Goal: Communication & Community: Answer question/provide support

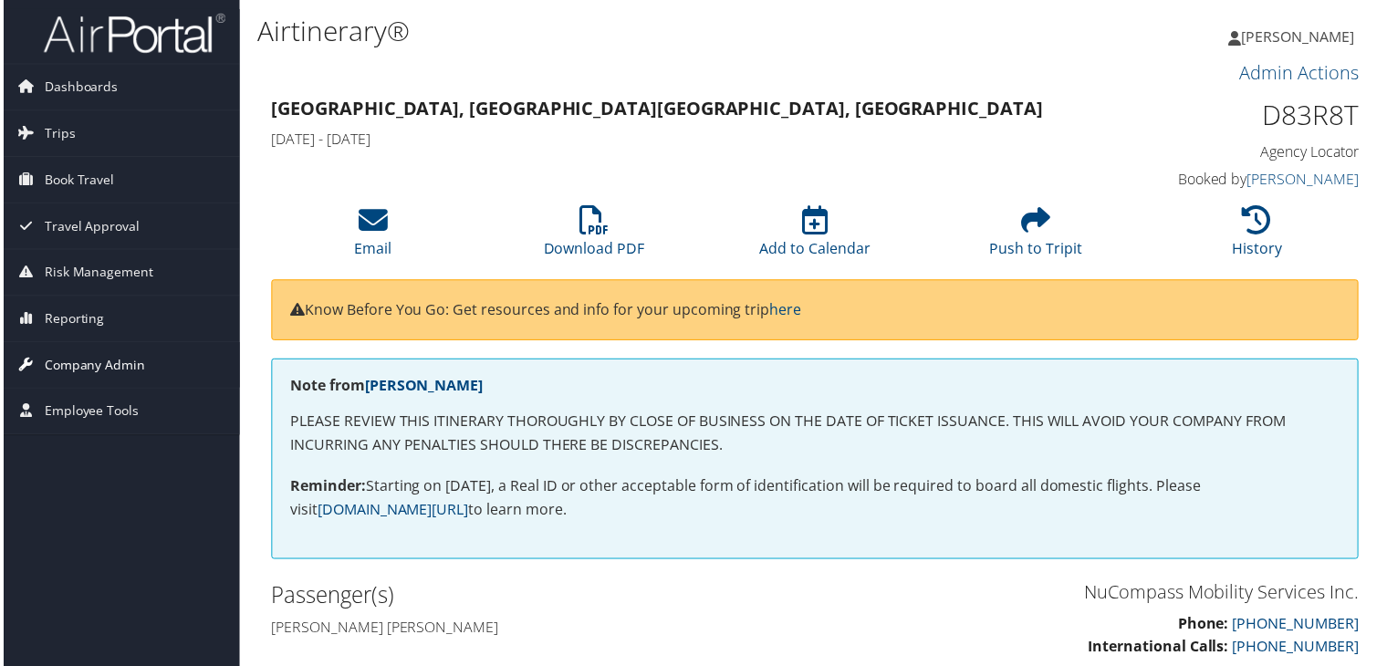
click at [124, 369] on span "Company Admin" at bounding box center [91, 367] width 101 height 46
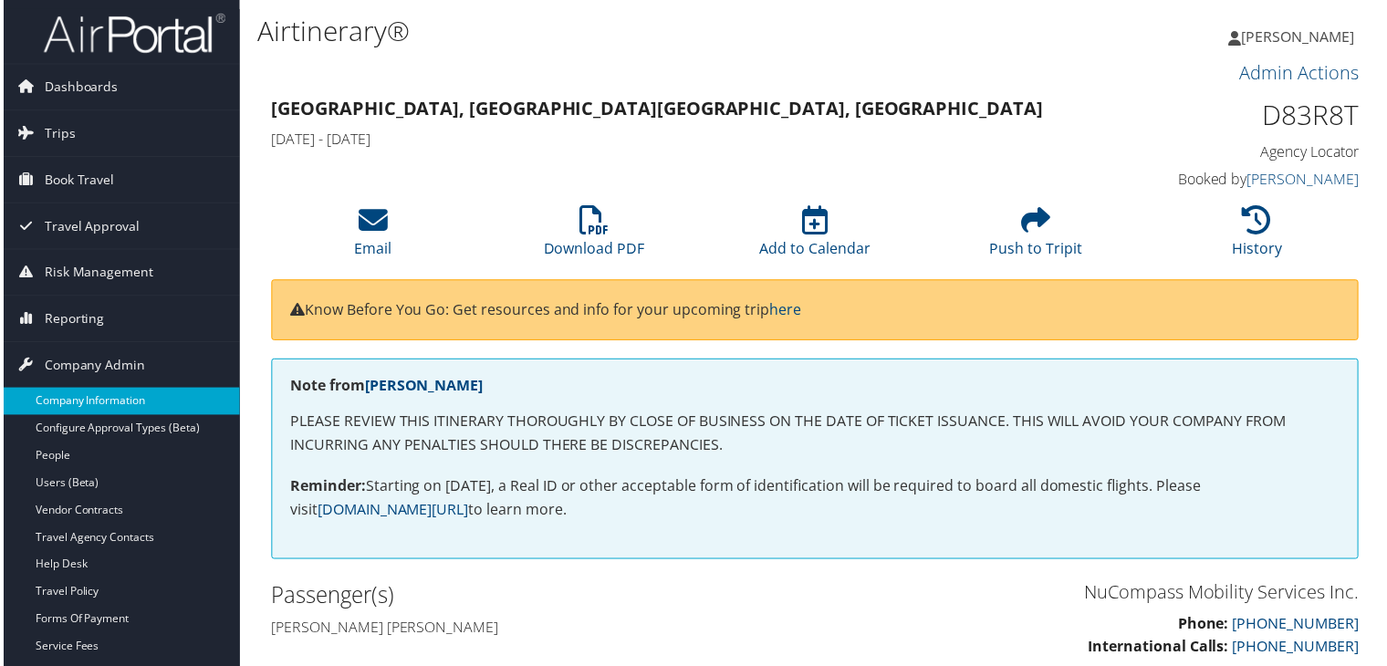
click at [116, 398] on link "Company Information" at bounding box center [118, 403] width 237 height 27
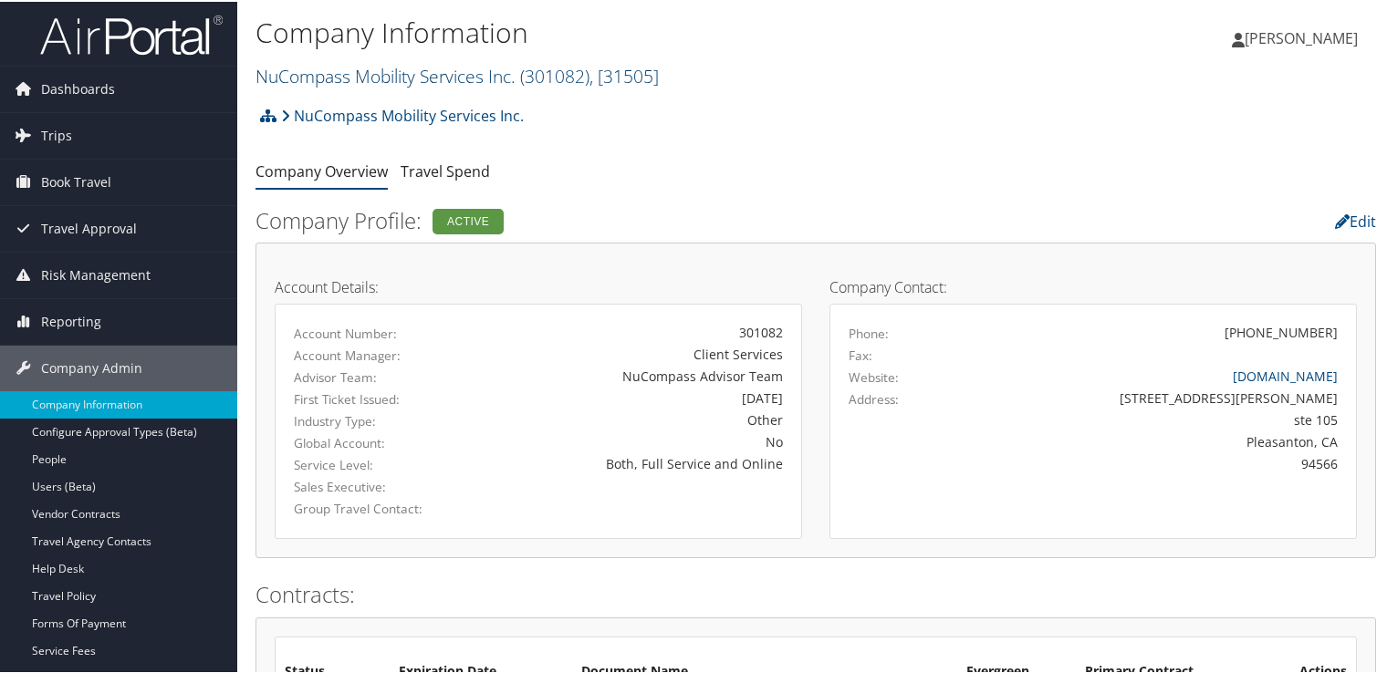
click at [495, 75] on link "NuCompass Mobility Services Inc. ( 301082 ) , [ 31505 ]" at bounding box center [456, 74] width 403 height 25
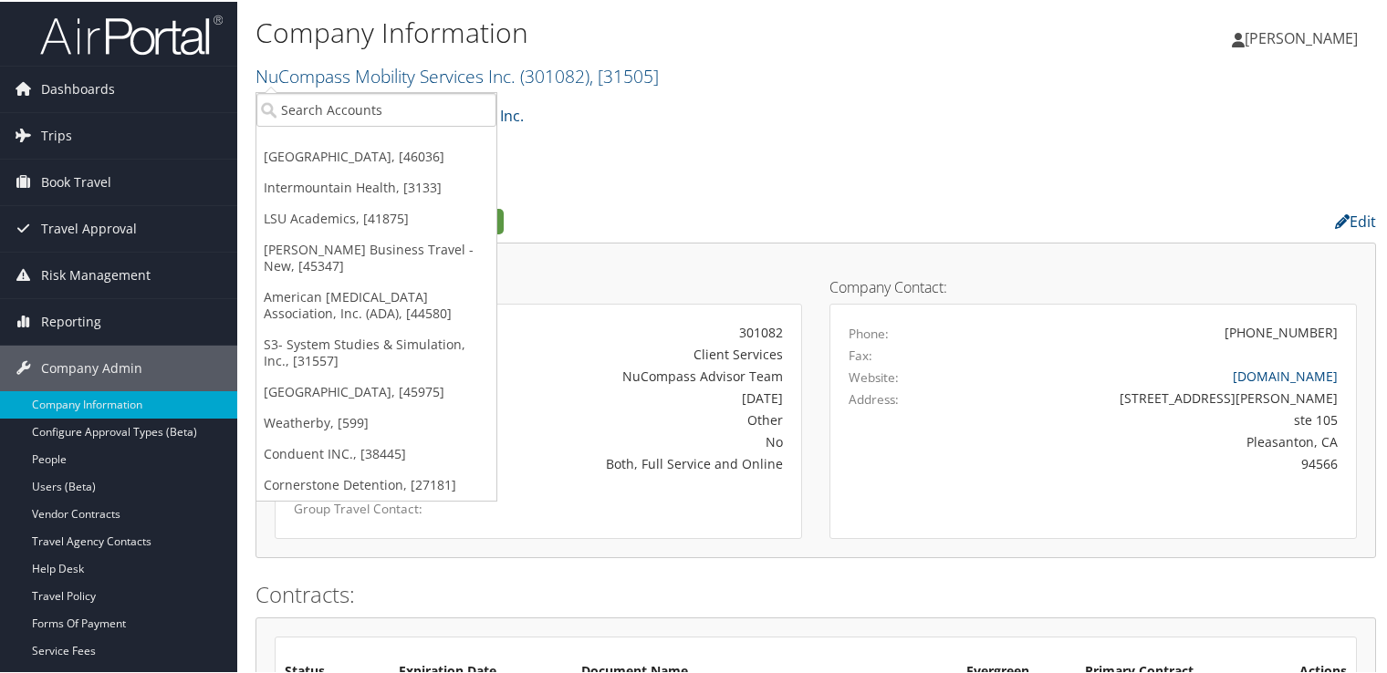
click at [398, 130] on ul "Hawthorn Academy, [46036] Intermountain Health, [3133] LSU Academics, [41875] C…" at bounding box center [376, 295] width 242 height 410
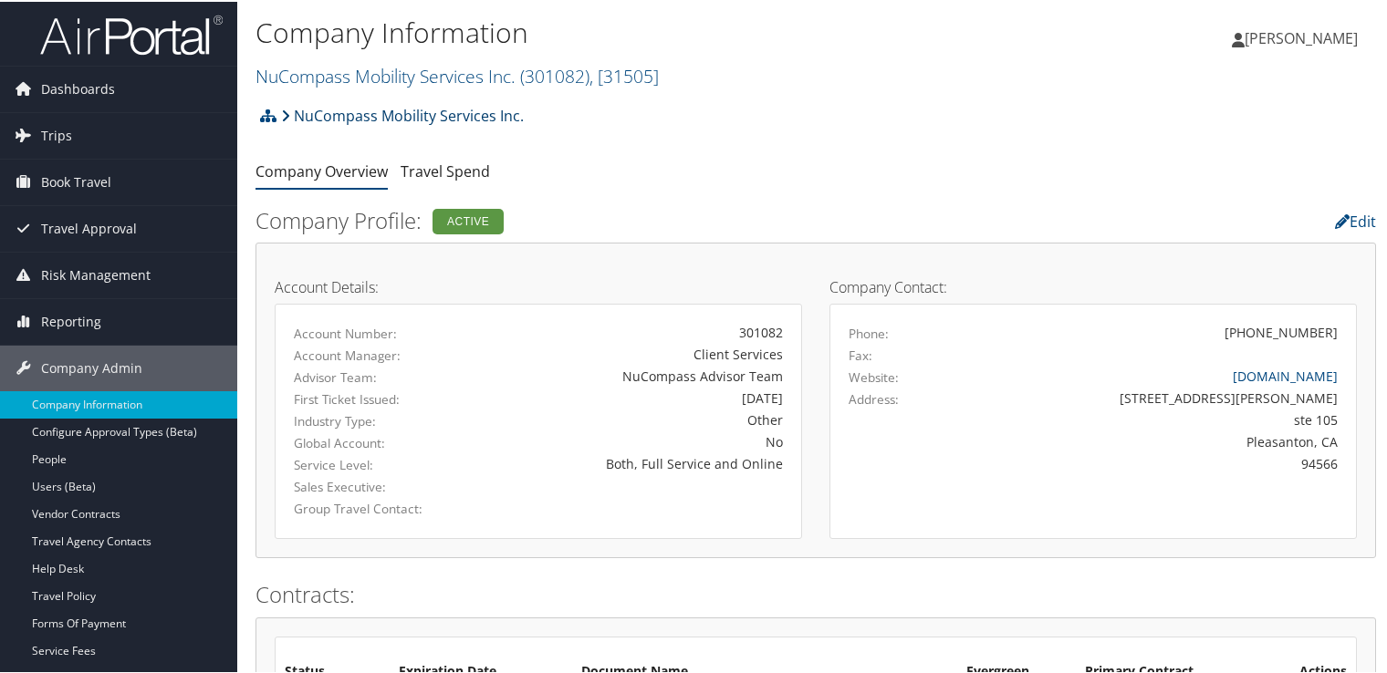
click at [397, 119] on link "NuCompass Mobility Services Inc." at bounding box center [402, 114] width 243 height 36
click at [423, 81] on link "NuCompass Mobility Services Inc. ( 301082 ) , [ 31505 ]" at bounding box center [456, 74] width 403 height 25
click at [403, 78] on link "NuCompass Mobility Services Inc. ( 301082 ) , [ 31505 ]" at bounding box center [456, 74] width 403 height 25
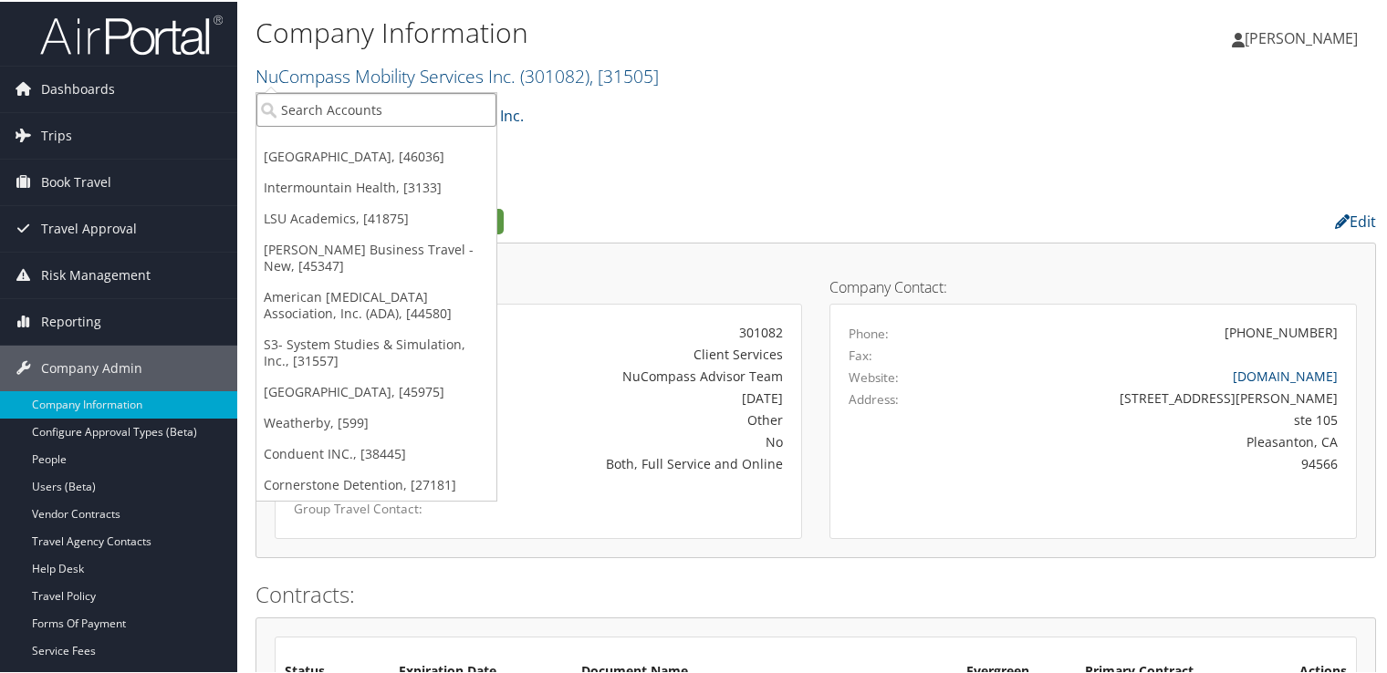
click at [389, 104] on input "search" at bounding box center [376, 108] width 240 height 34
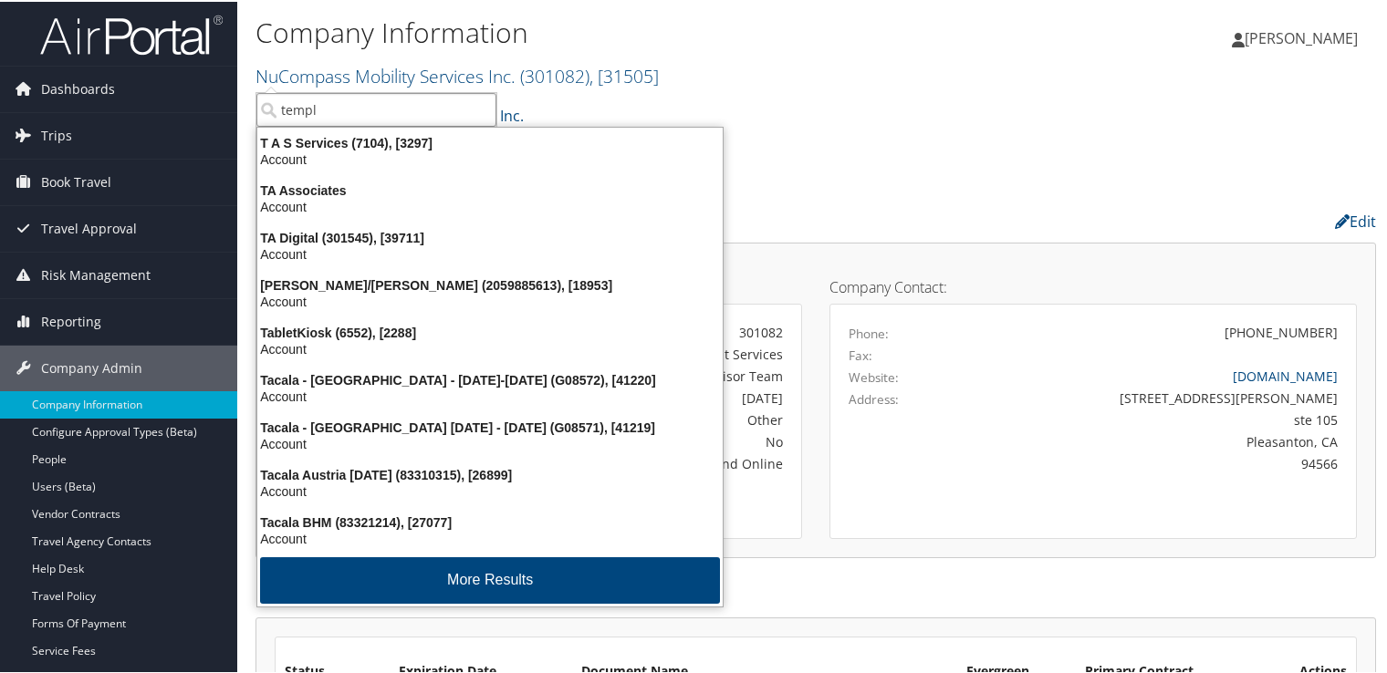
type input "temple"
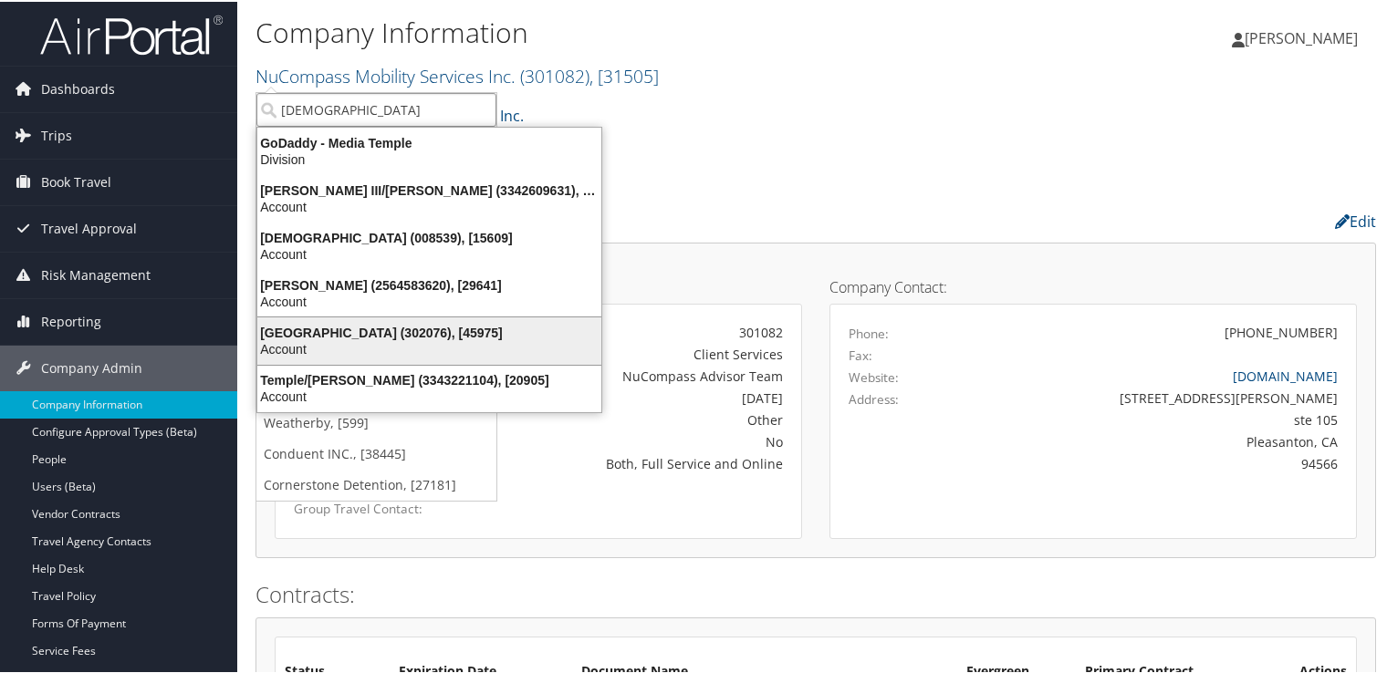
click at [416, 341] on div "Account" at bounding box center [429, 347] width 366 height 16
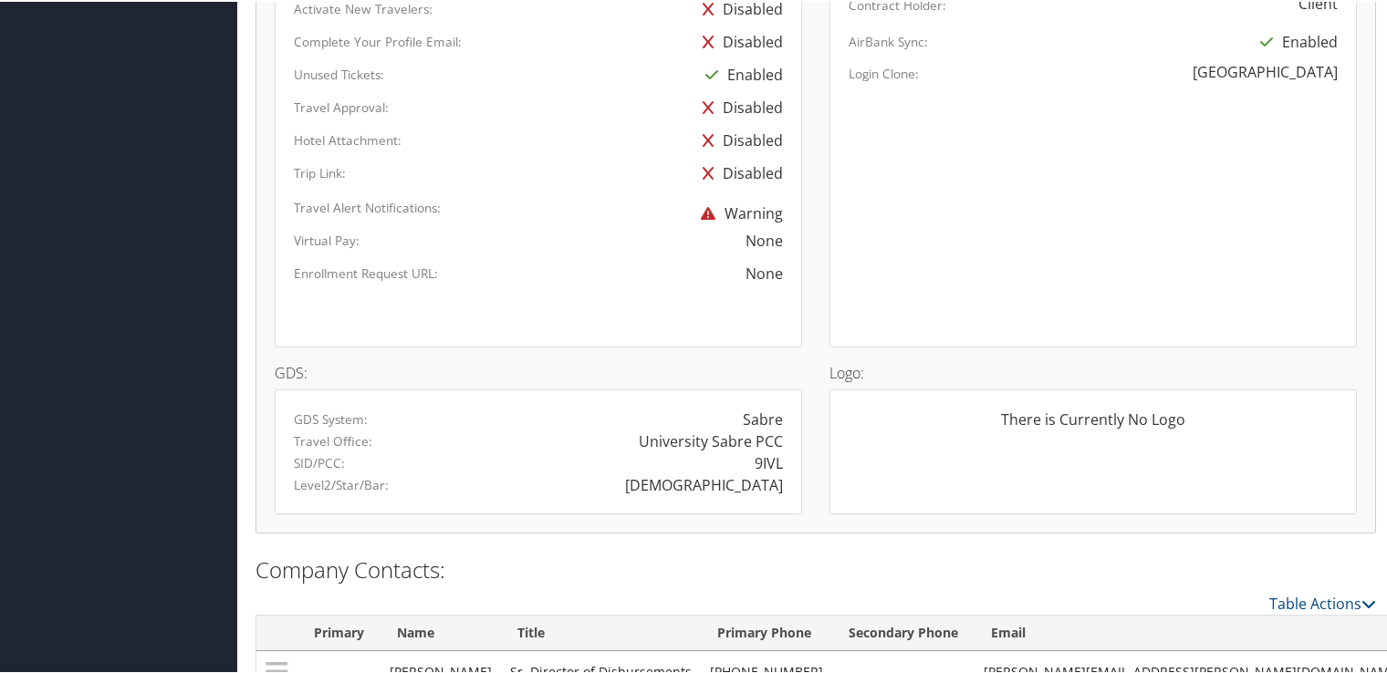
scroll to position [1186, 0]
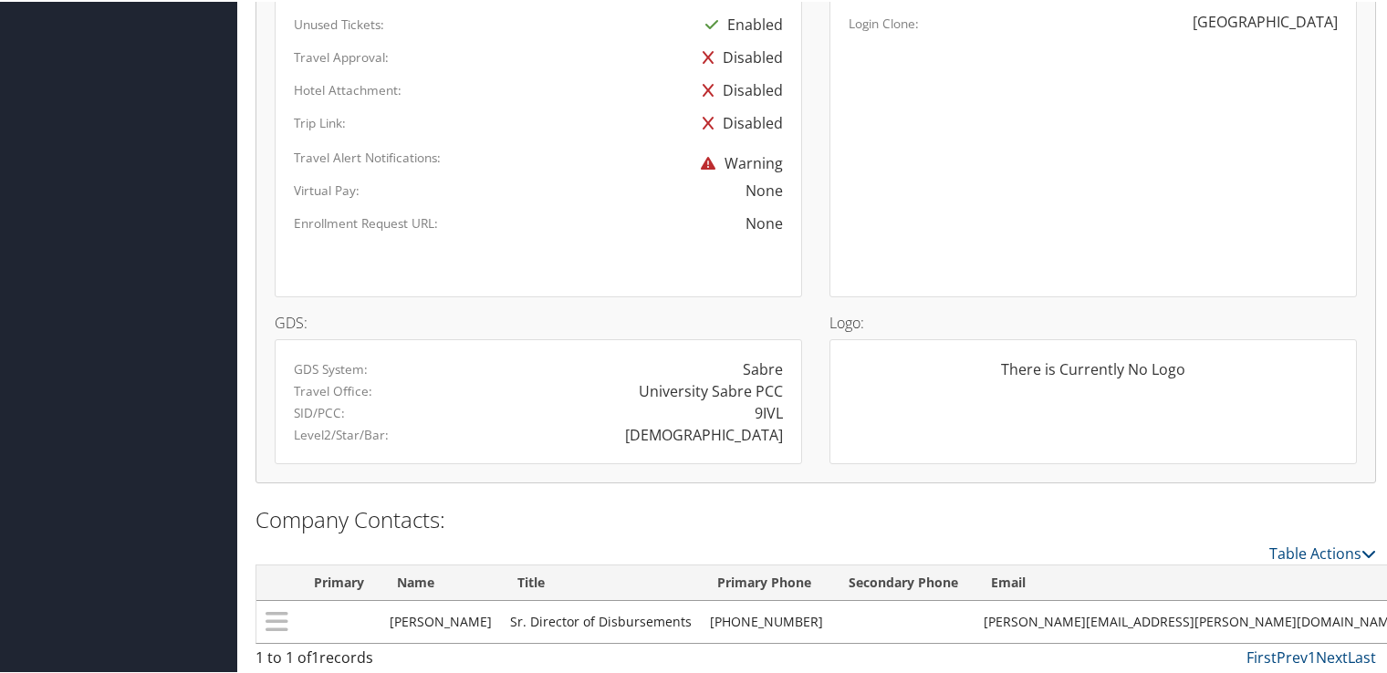
click at [759, 410] on div "9IVL" at bounding box center [769, 412] width 28 height 22
copy div "9IVL"
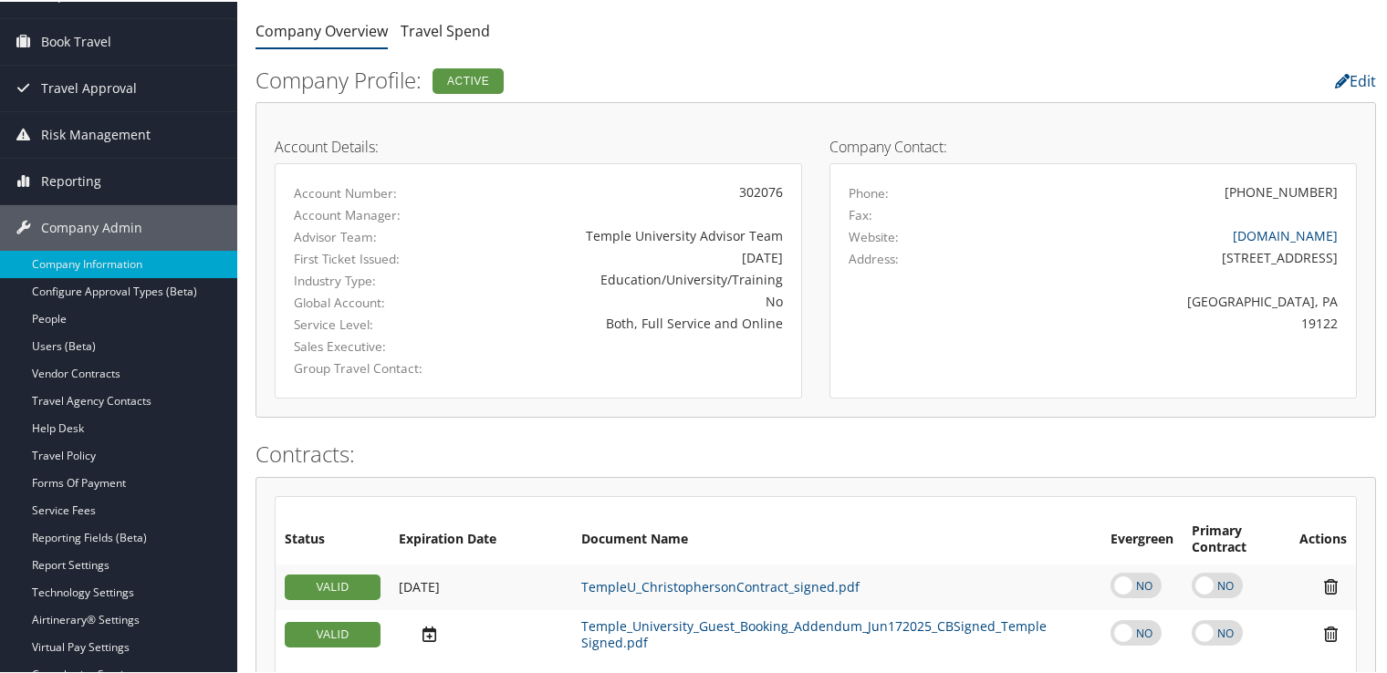
scroll to position [0, 0]
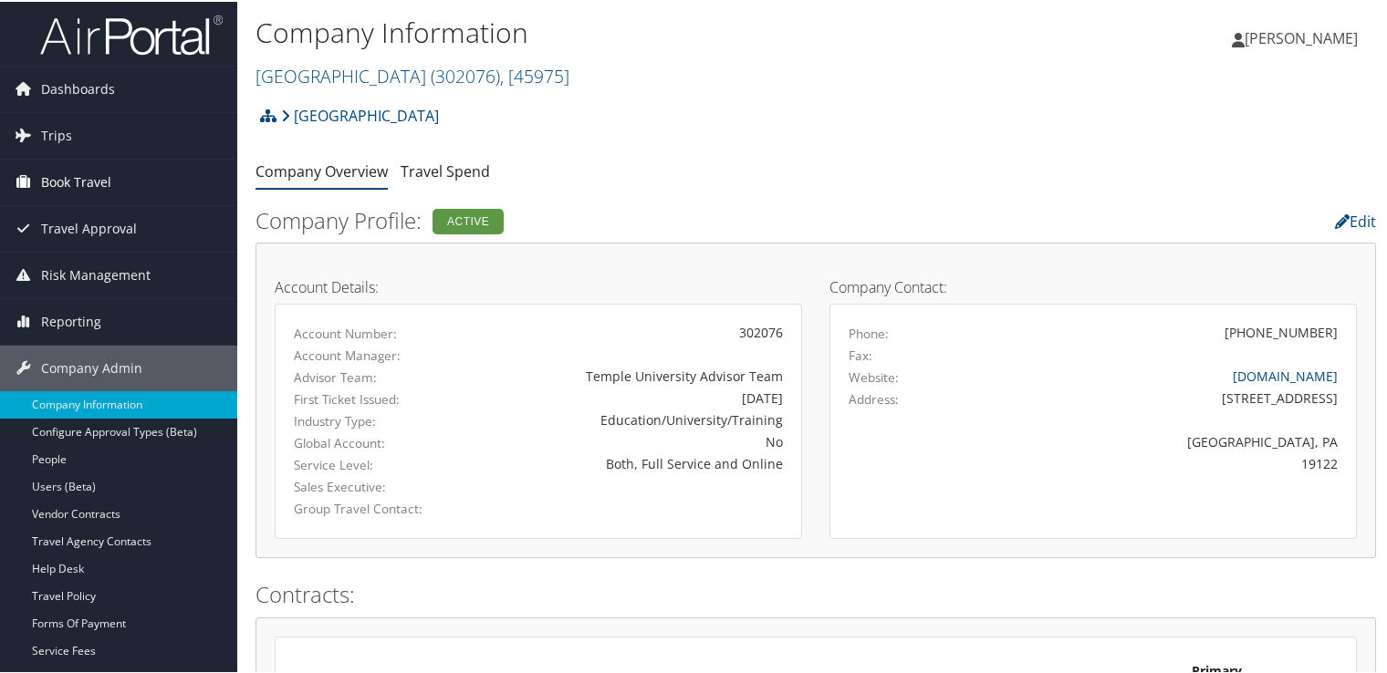
click at [101, 169] on span "Book Travel" at bounding box center [76, 181] width 70 height 46
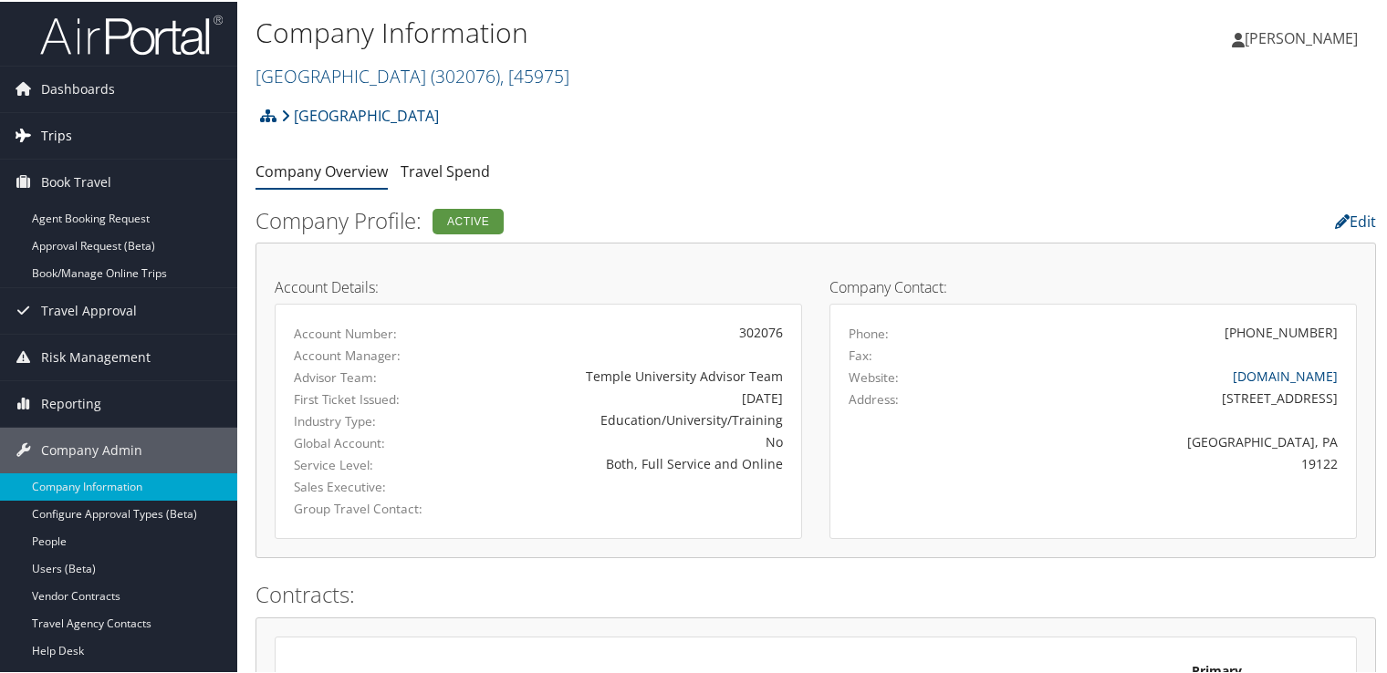
click at [107, 118] on link "Trips" at bounding box center [118, 134] width 237 height 46
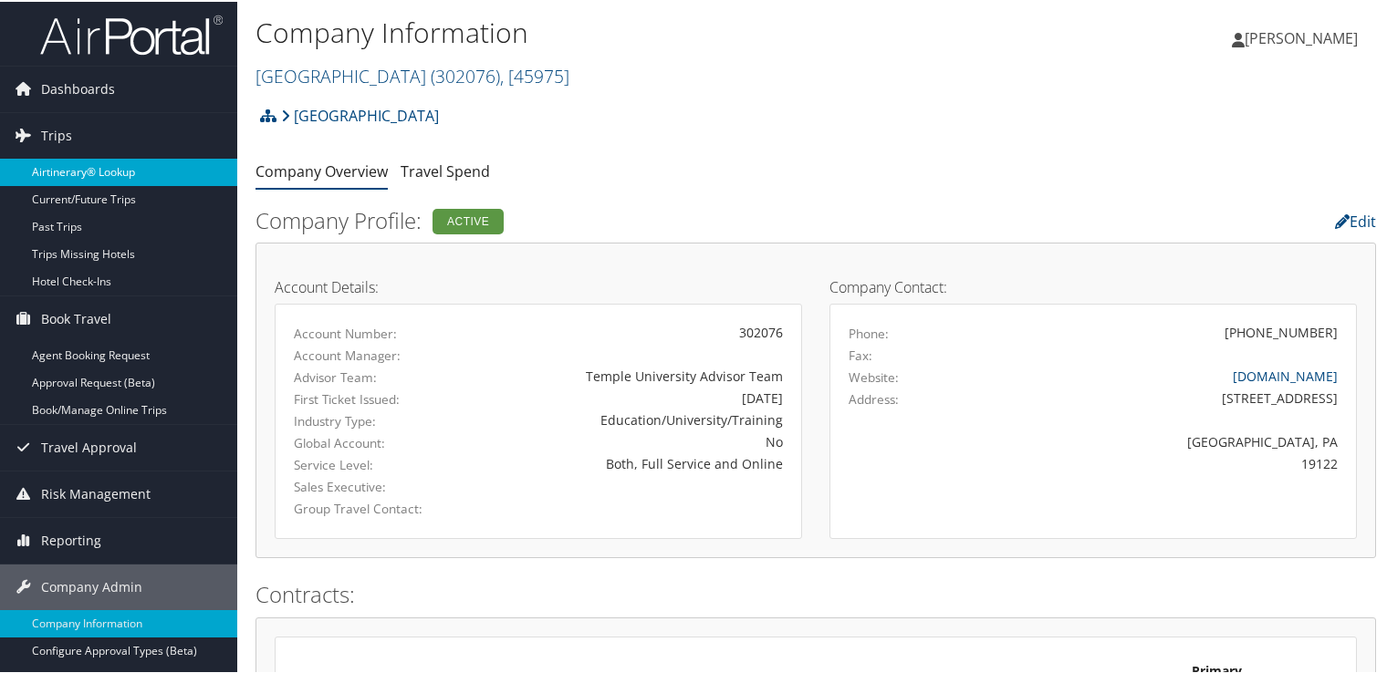
click at [106, 171] on link "Airtinerary® Lookup" at bounding box center [118, 170] width 237 height 27
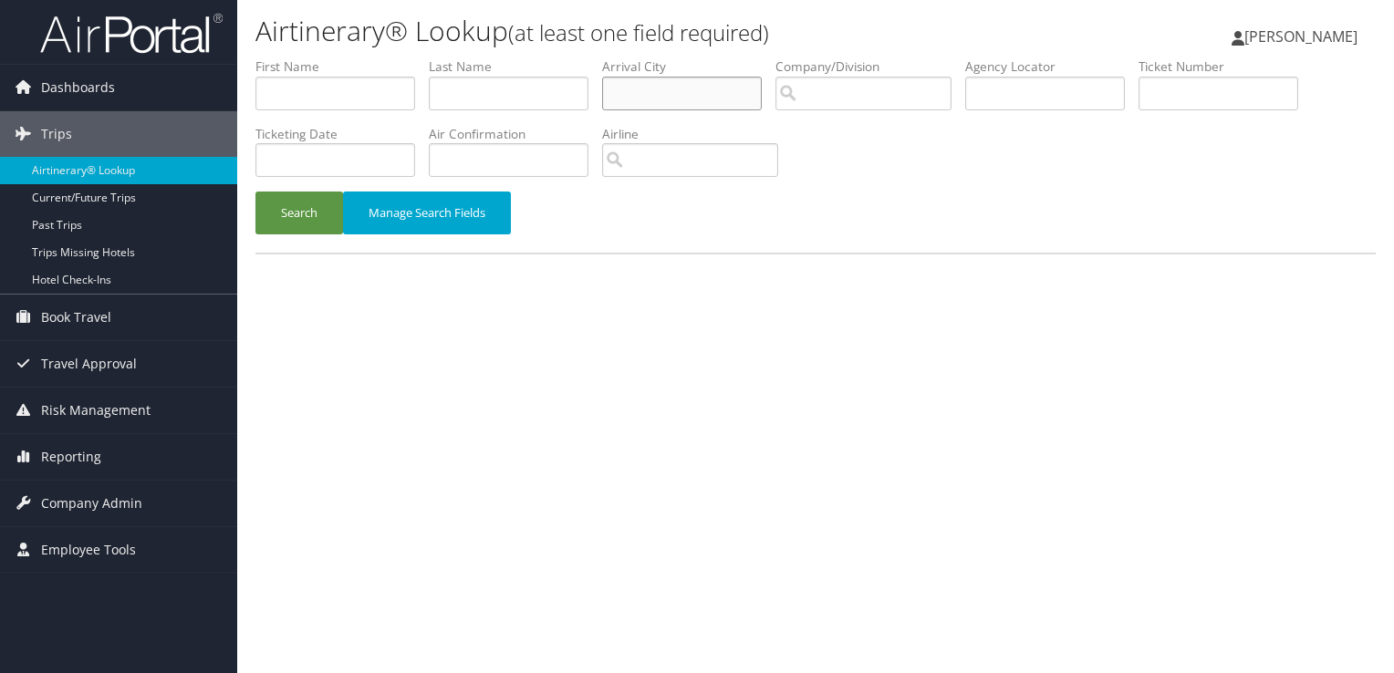
click at [647, 100] on input "text" at bounding box center [682, 94] width 160 height 34
click at [1014, 99] on input "text" at bounding box center [1045, 94] width 160 height 34
paste input "D70W9Y"
type input "D70W9Y"
click at [313, 214] on button "Search" at bounding box center [299, 213] width 88 height 43
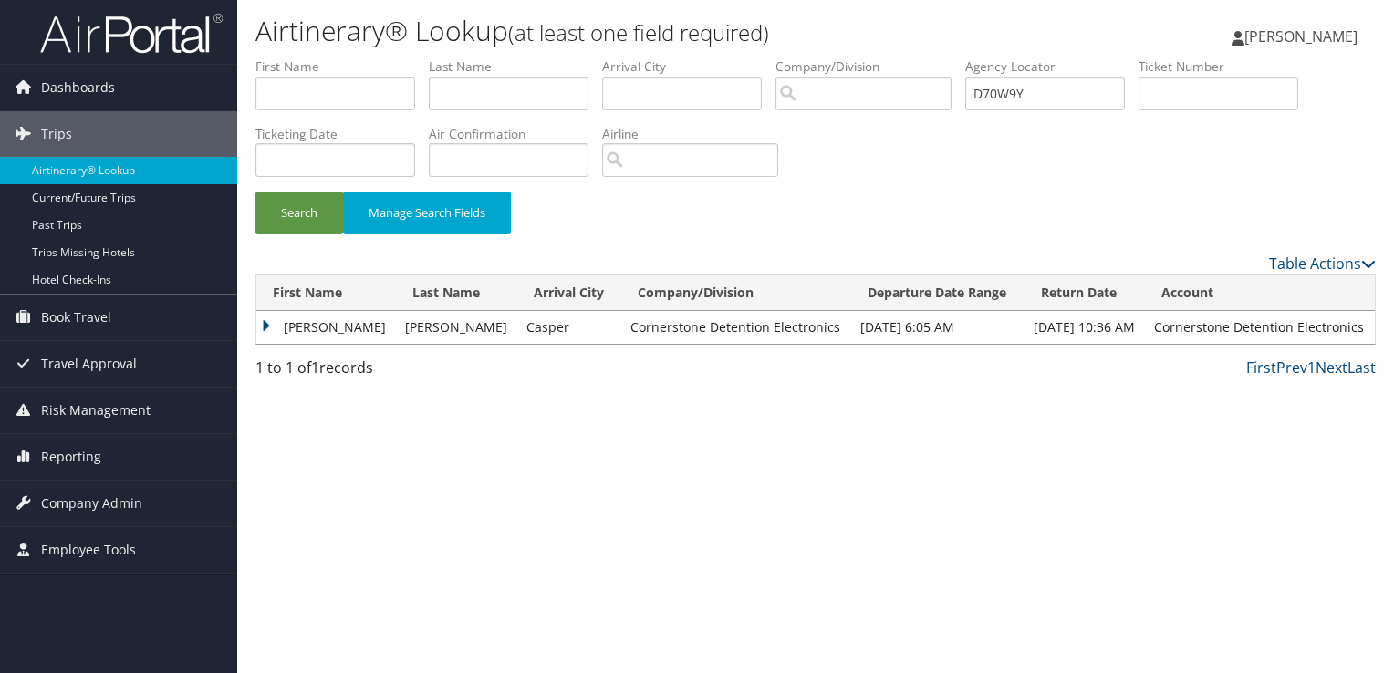
click at [396, 335] on td "DETTMER" at bounding box center [456, 327] width 121 height 33
click at [305, 330] on td "JAMES ROY" at bounding box center [326, 327] width 140 height 33
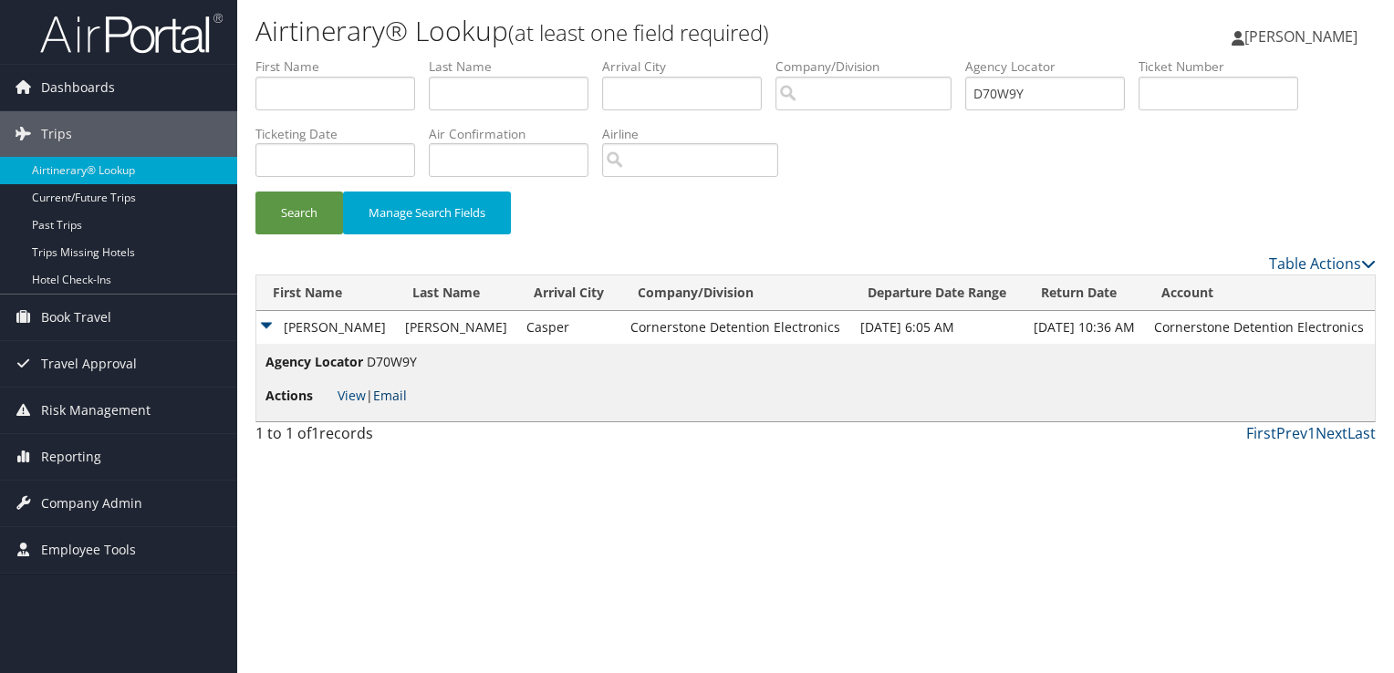
click at [407, 400] on link "Email" at bounding box center [390, 395] width 34 height 17
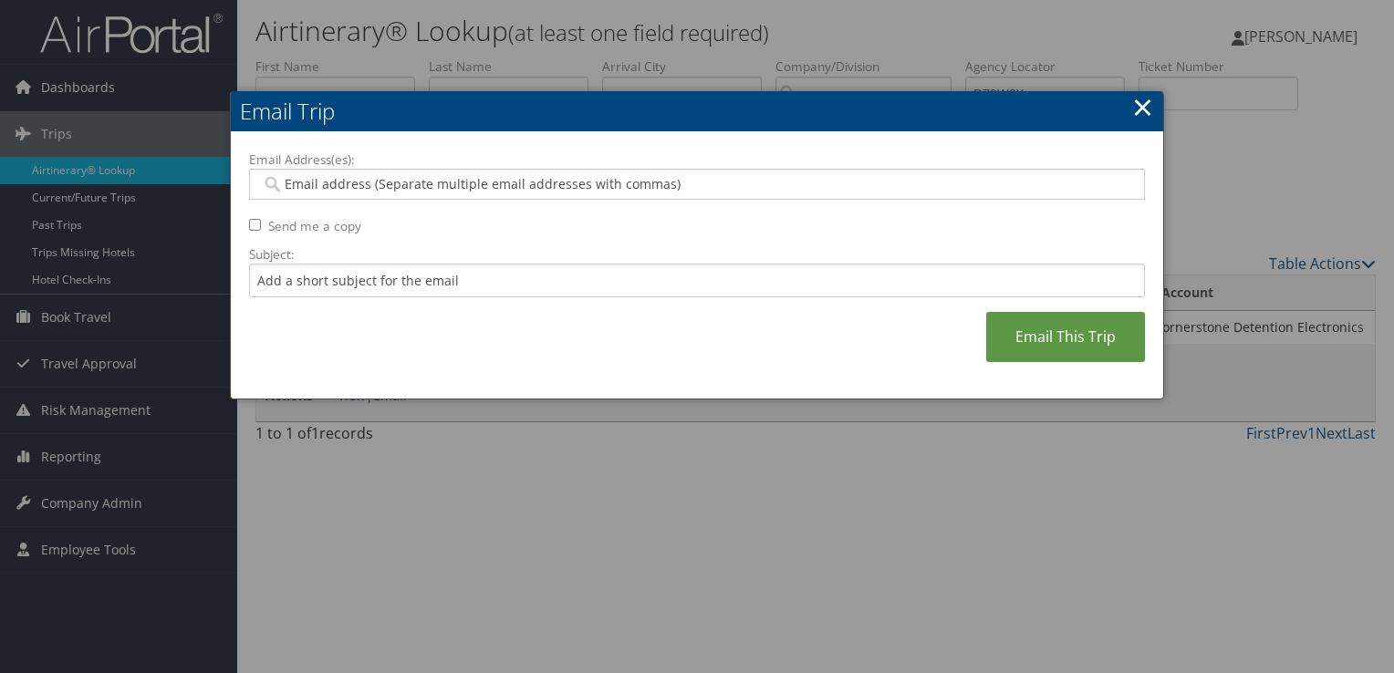
click at [391, 196] on div at bounding box center [697, 184] width 896 height 31
paste input "JDETTMER@CORNERSTONEINC.COM"
type input "JDETTMER@CORNERSTONEINC.COM"
click at [391, 289] on input "Subject:" at bounding box center [697, 281] width 896 height 34
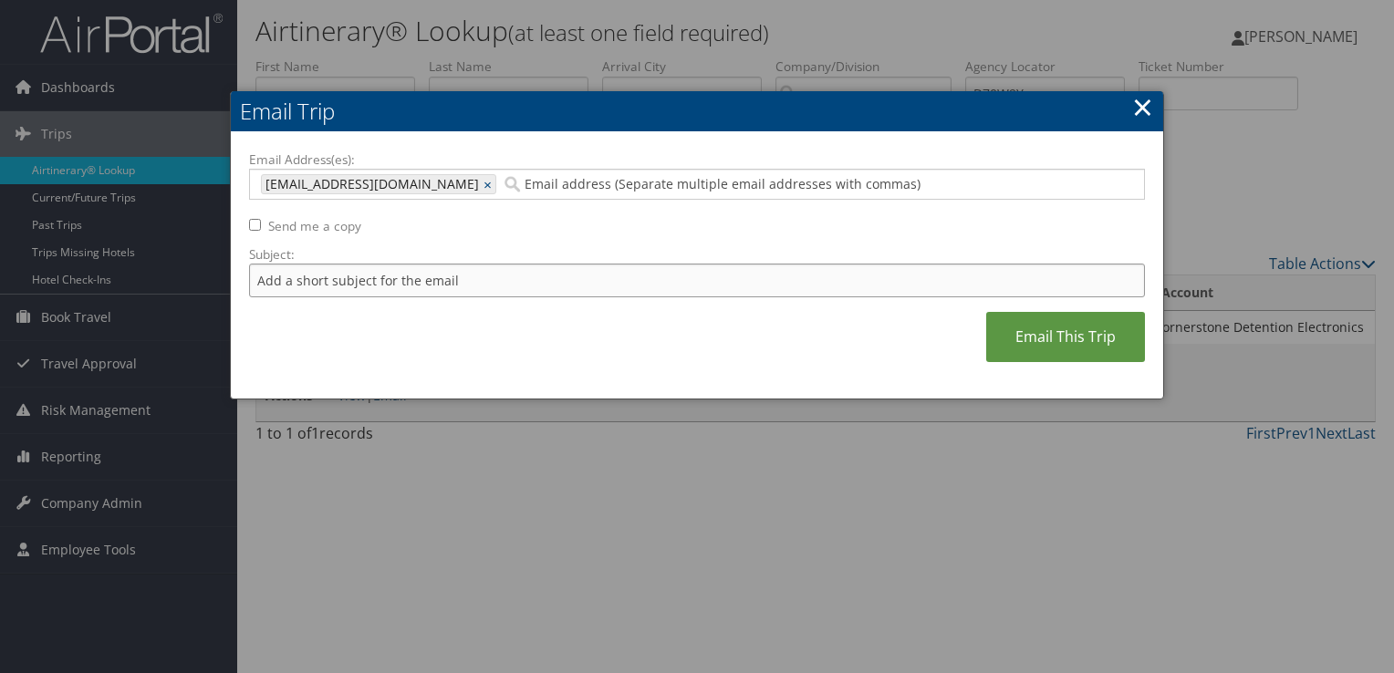
click at [427, 278] on input "Subject:" at bounding box center [697, 281] width 896 height 34
drag, startPoint x: 447, startPoint y: 279, endPoint x: 377, endPoint y: 279, distance: 70.3
click at [377, 279] on input "Flight Confirmation August 29" at bounding box center [697, 281] width 896 height 34
click at [482, 272] on input "Flight Confirmation September 03 - 05" at bounding box center [697, 281] width 896 height 34
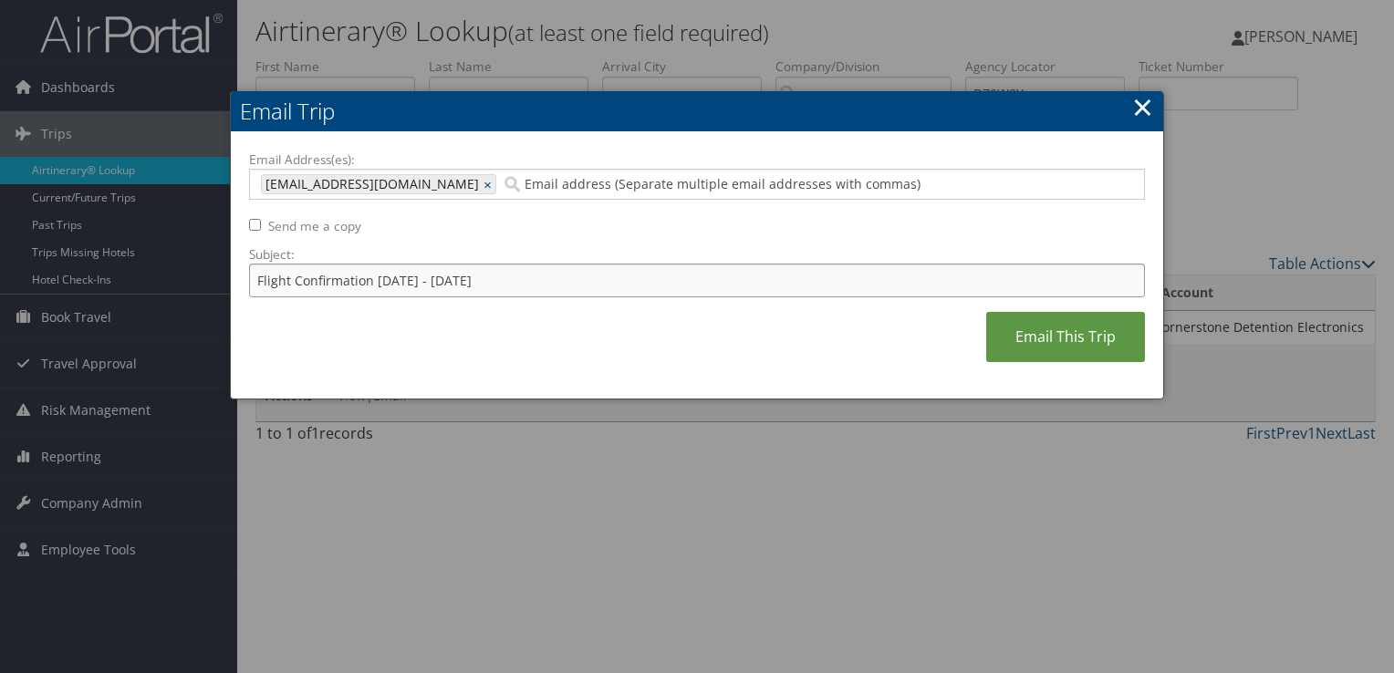
click at [482, 272] on input "Flight Confirmation September 03 - 05" at bounding box center [697, 281] width 896 height 34
click at [252, 281] on input "Flight Confirmation September 03 - 05" at bounding box center [697, 281] width 896 height 34
click at [321, 275] on input "United Flight Confirmation September 03 - 05" at bounding box center [697, 281] width 896 height 34
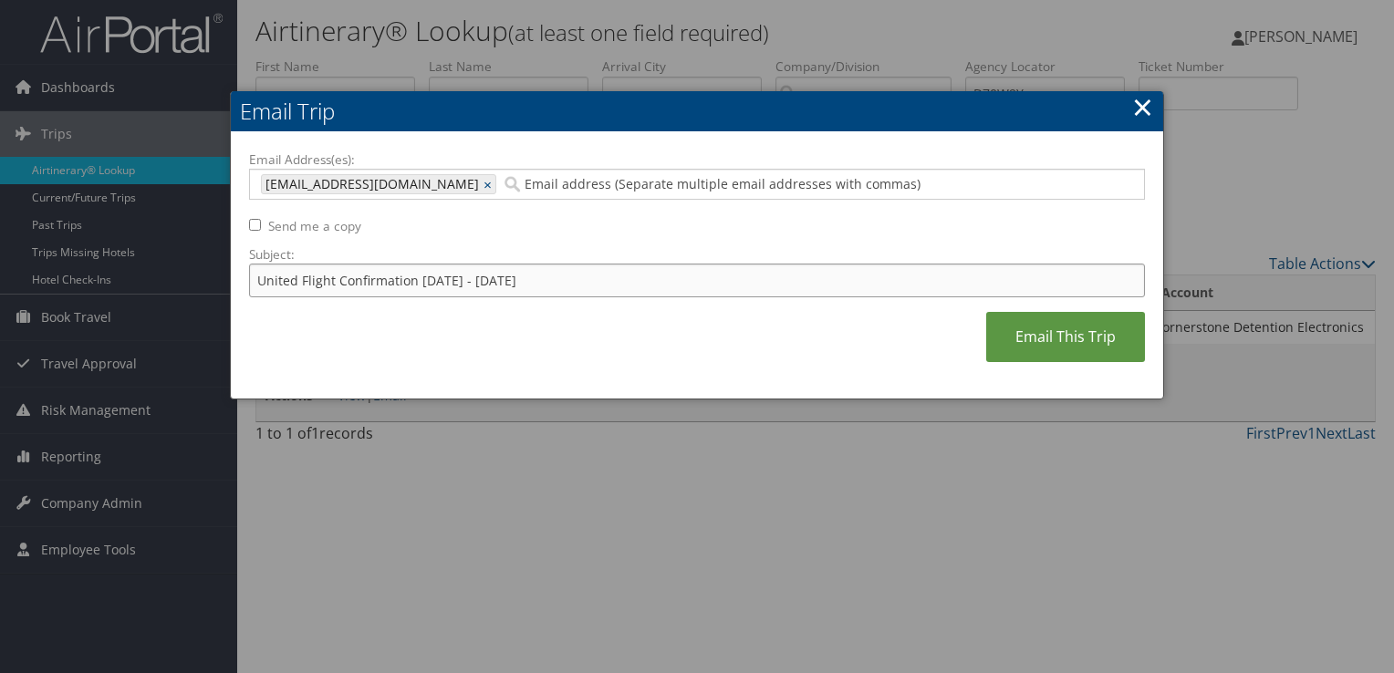
type input "United Flight Confirmation September 03 - 05"
click at [1035, 348] on link "Email This Trip" at bounding box center [1065, 337] width 159 height 50
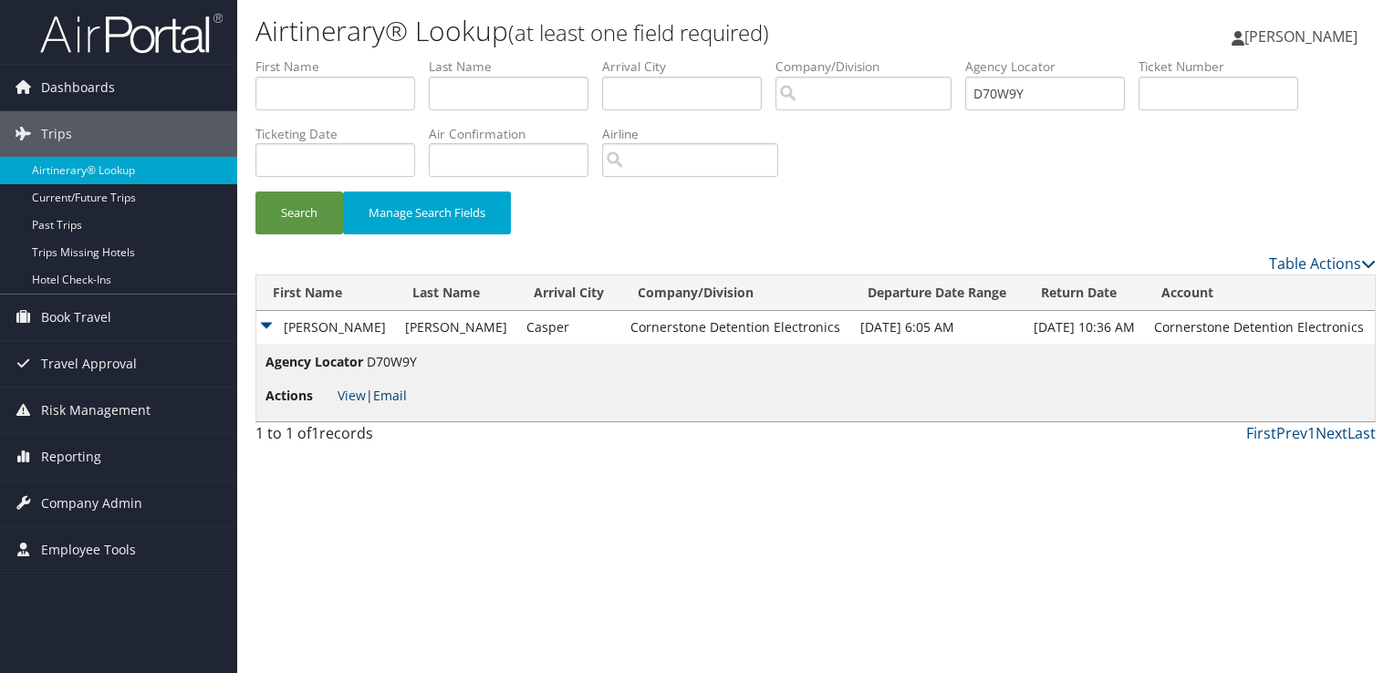
click at [394, 397] on link "Email" at bounding box center [390, 395] width 34 height 17
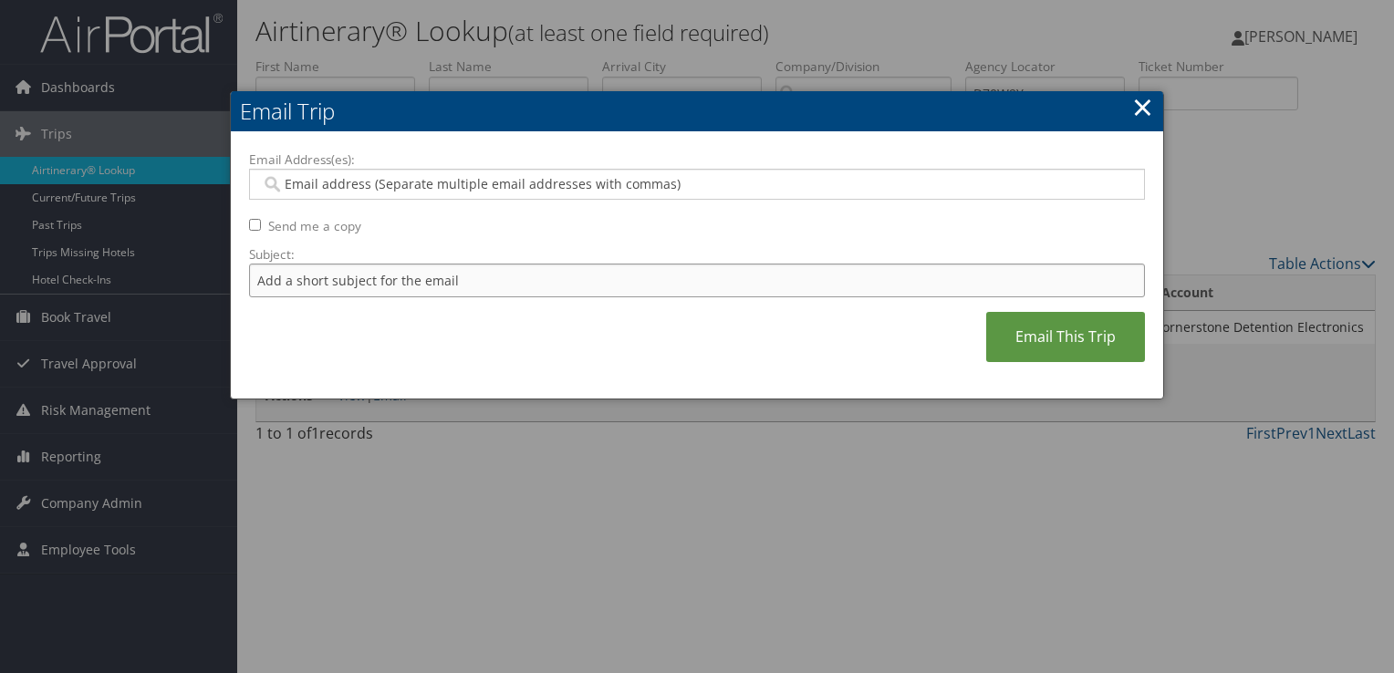
click at [326, 286] on input "Subject:" at bounding box center [697, 281] width 896 height 34
paste input "United Flight Confirmation September 03 - 05"
type input "United Flight Confirmation September 03 - 05"
click at [361, 199] on div "Email Address(es): Send me a copy Subject: United Flight Confirmation September…" at bounding box center [697, 266] width 896 height 231
click at [364, 189] on input "Email Address(es):" at bounding box center [697, 184] width 872 height 18
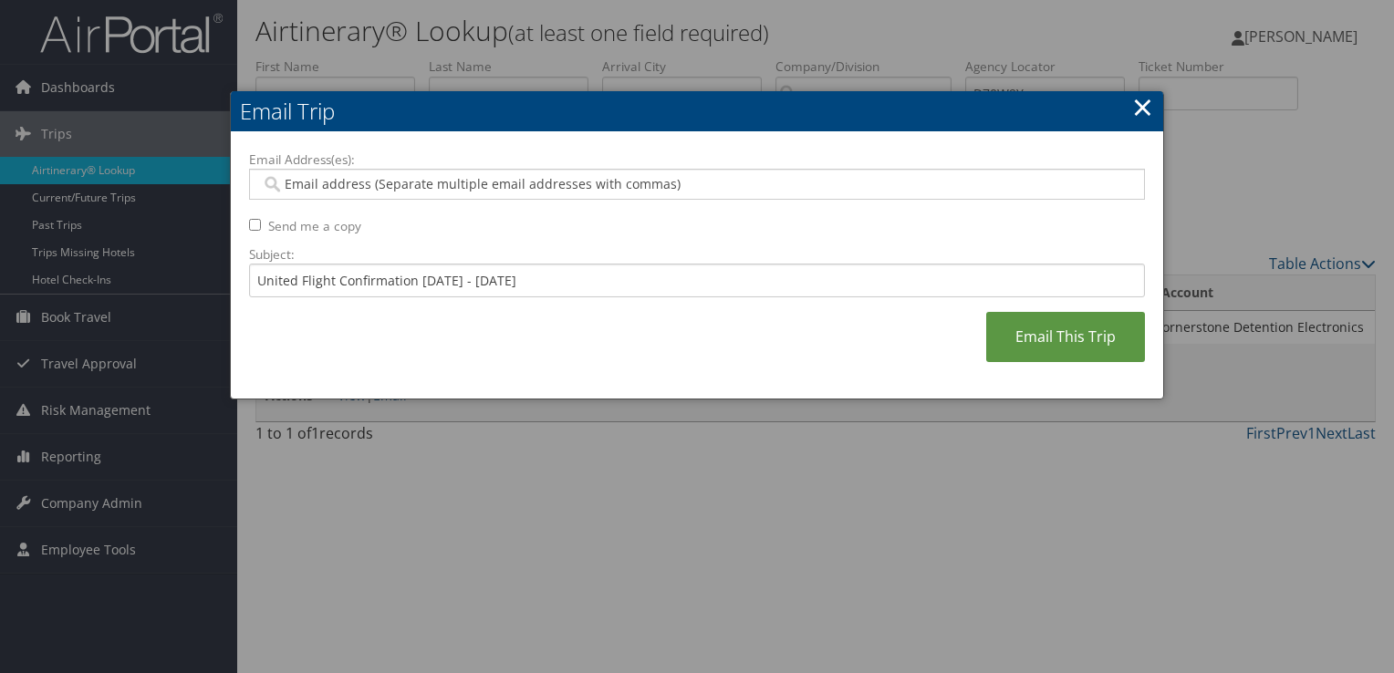
paste input "JRDLOXSMITH112@GMAIL.COM"
type input "JRDLOXSMITH112@GMAIL.COM"
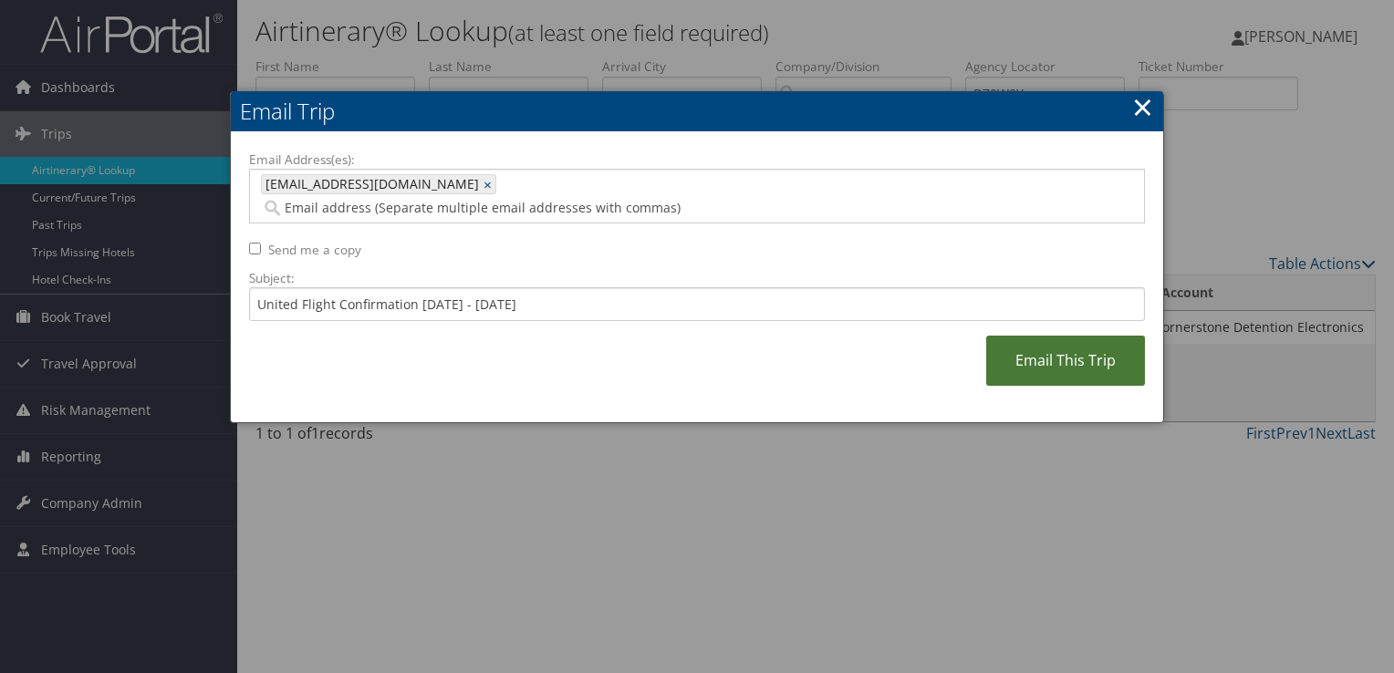
click at [1072, 336] on link "Email This Trip" at bounding box center [1065, 361] width 159 height 50
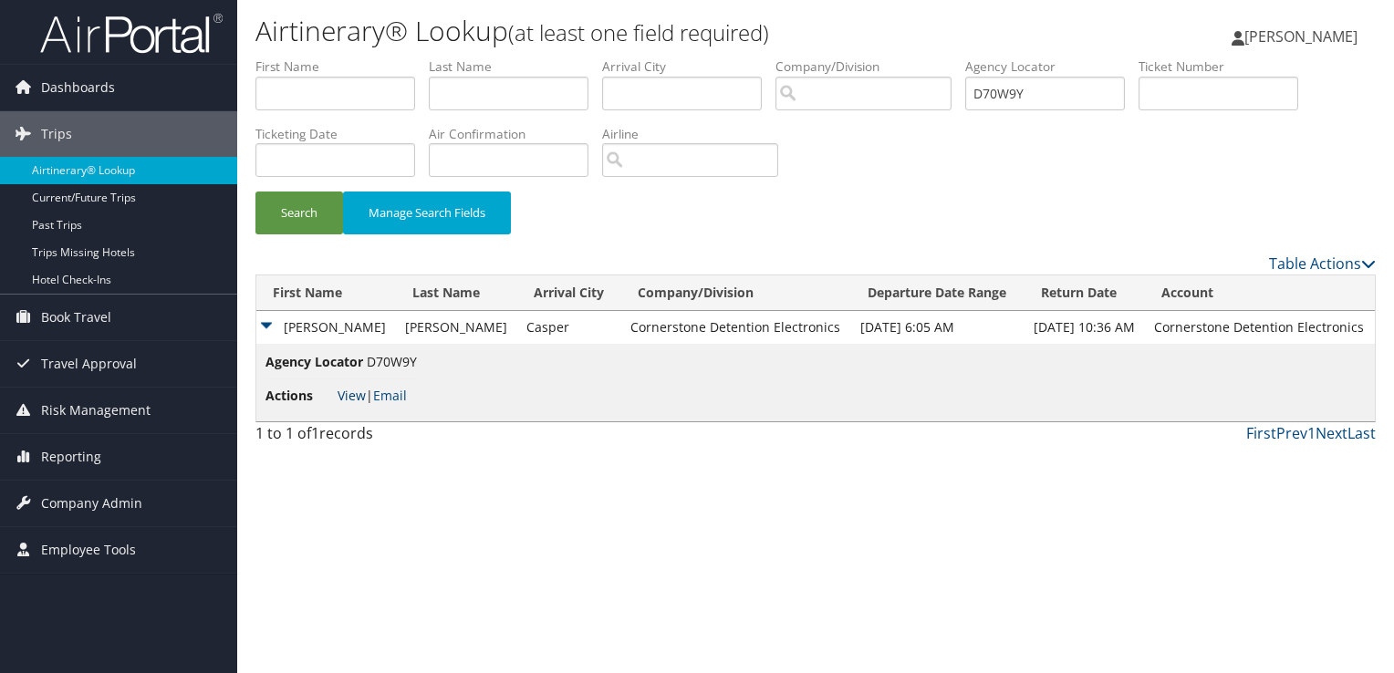
click at [340, 399] on link "View" at bounding box center [352, 395] width 28 height 17
drag, startPoint x: 1076, startPoint y: 86, endPoint x: 870, endPoint y: 84, distance: 205.3
click at [871, 57] on ul "First Name Last Name Departure City Arrival City Company/Division Airport/City …" at bounding box center [815, 57] width 1120 height 0
paste input "3KRT8"
type input "D3KRT8"
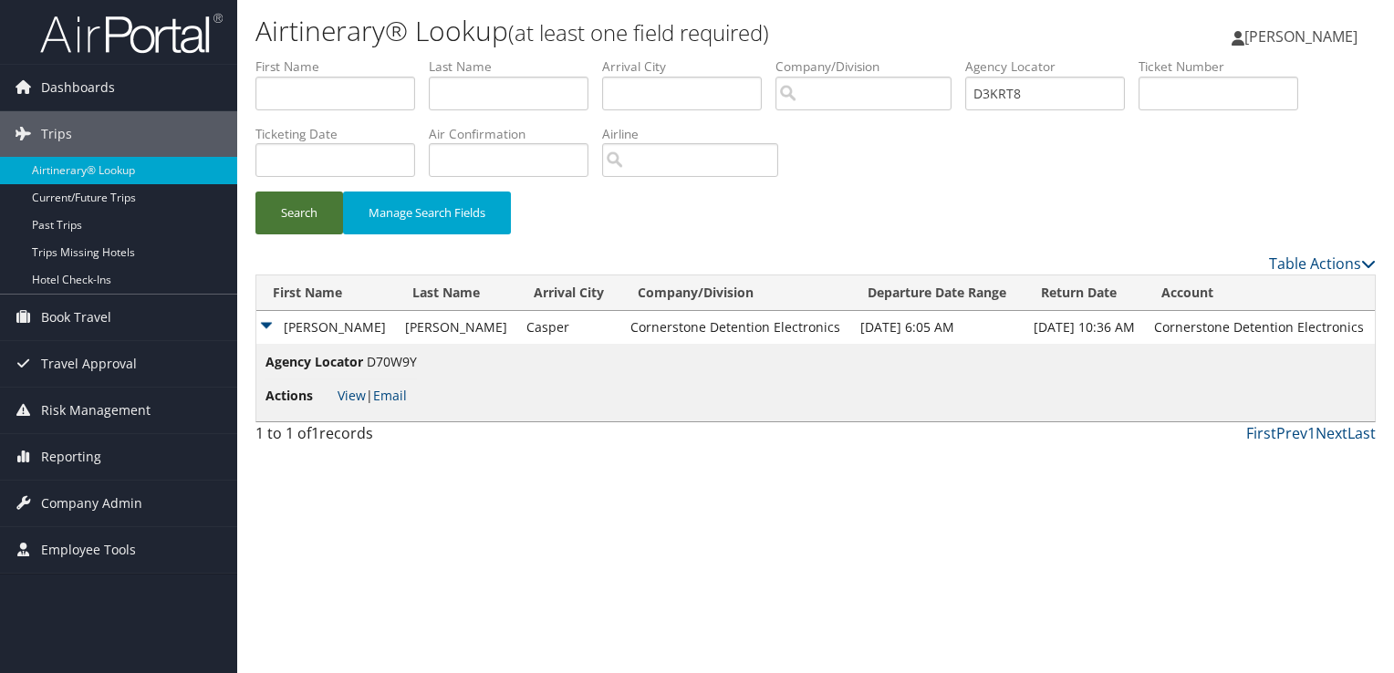
click at [275, 223] on button "Search" at bounding box center [299, 213] width 88 height 43
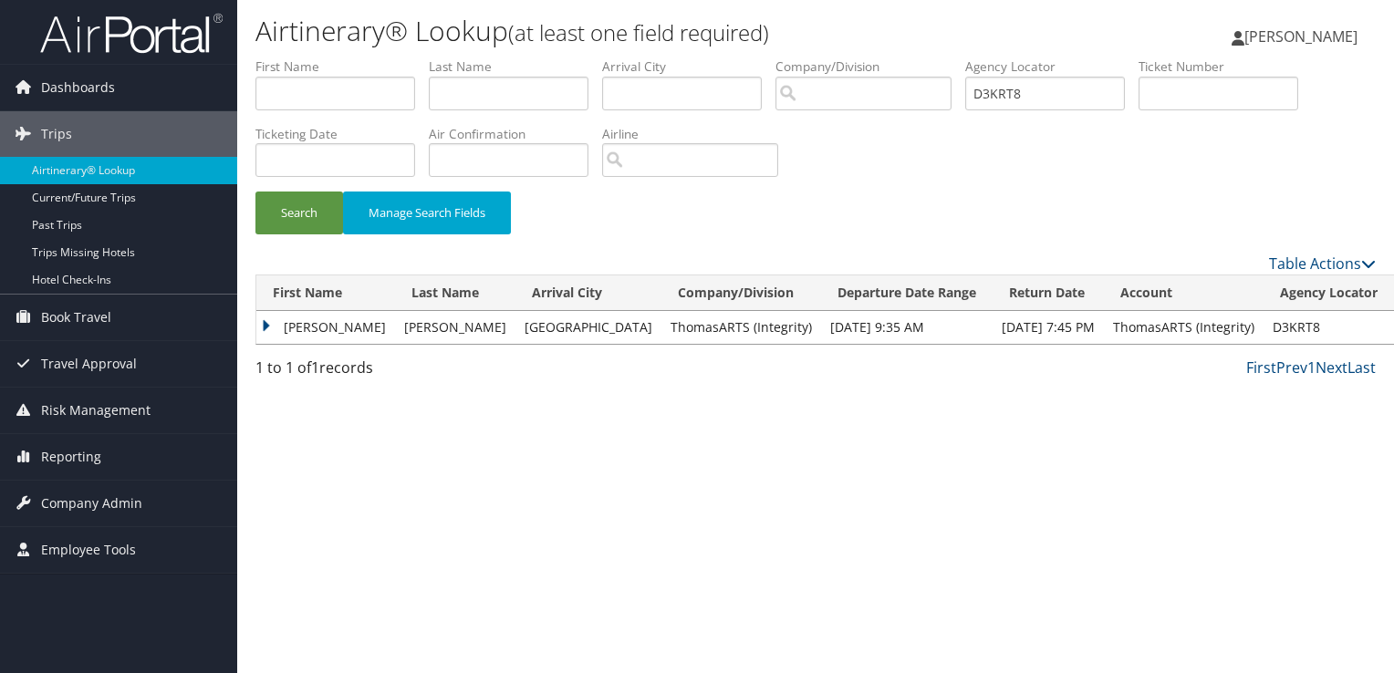
click at [324, 326] on td "TIM CARL" at bounding box center [325, 327] width 139 height 33
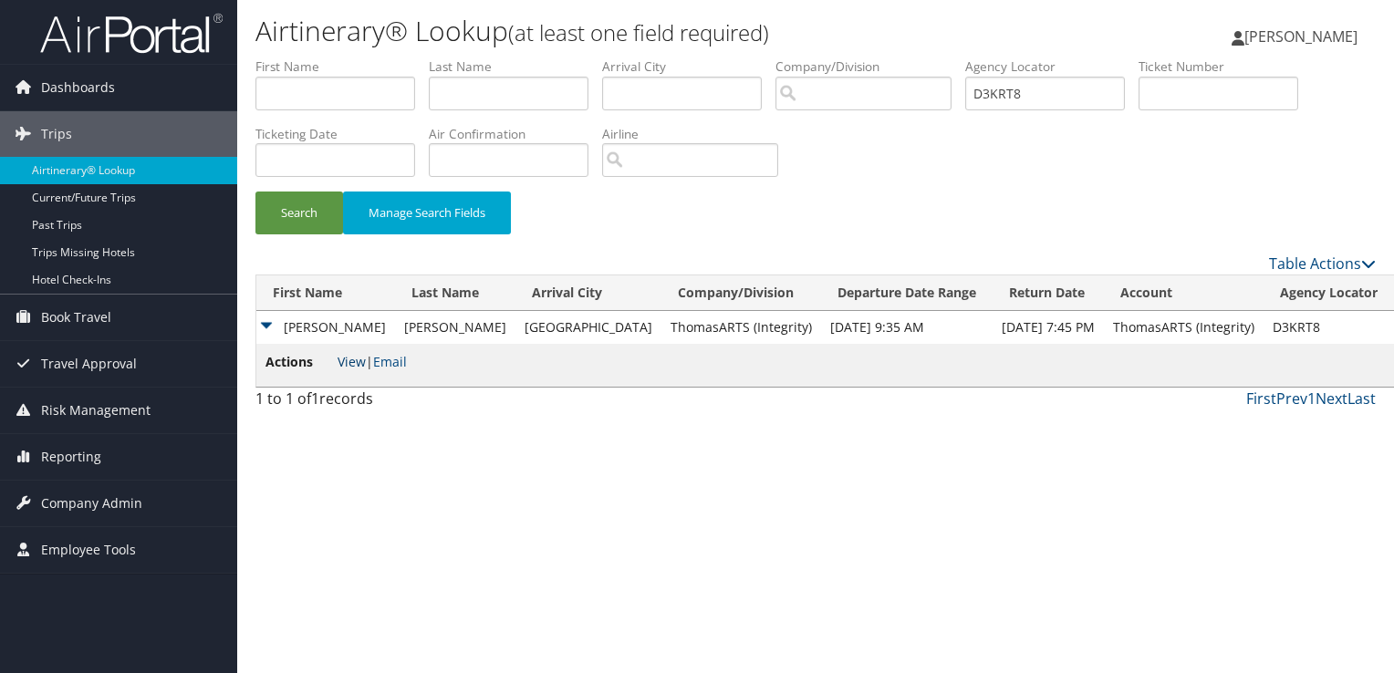
click at [350, 370] on link "View" at bounding box center [352, 361] width 28 height 17
click at [286, 195] on button "Search" at bounding box center [299, 213] width 88 height 43
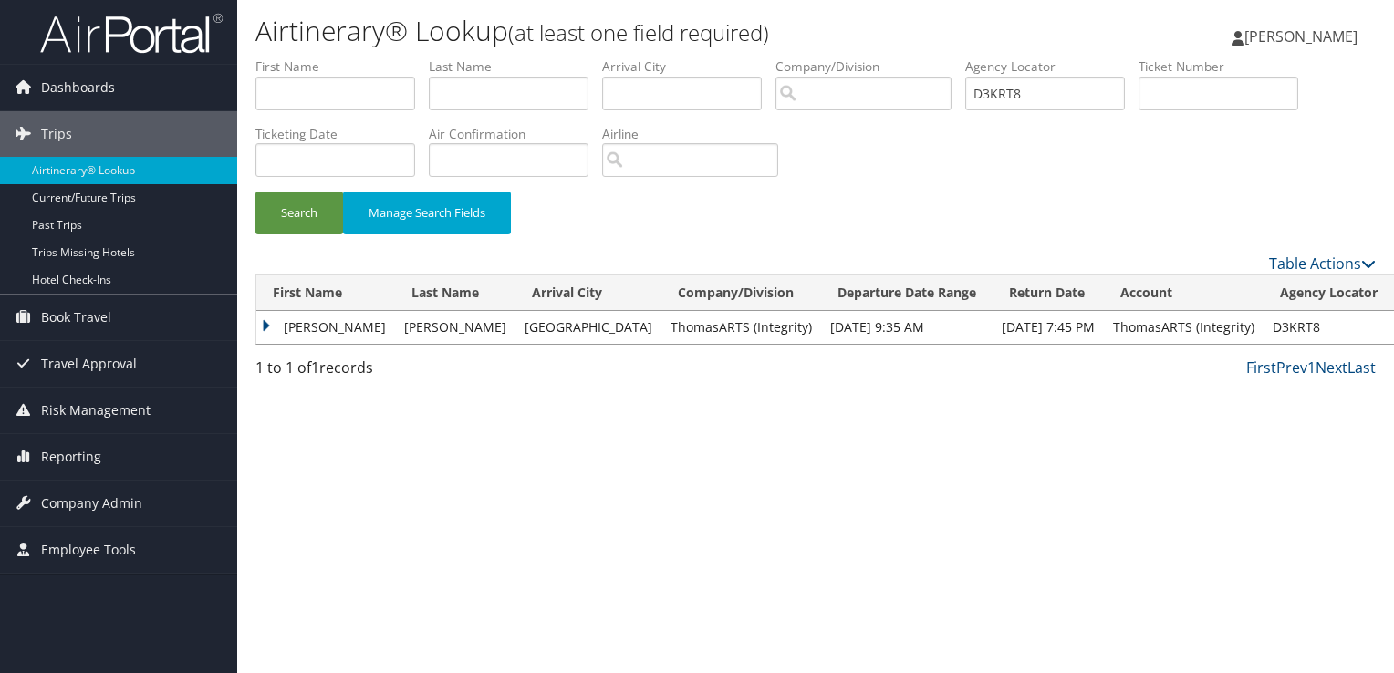
click at [321, 327] on td "TIM CARL" at bounding box center [325, 327] width 139 height 33
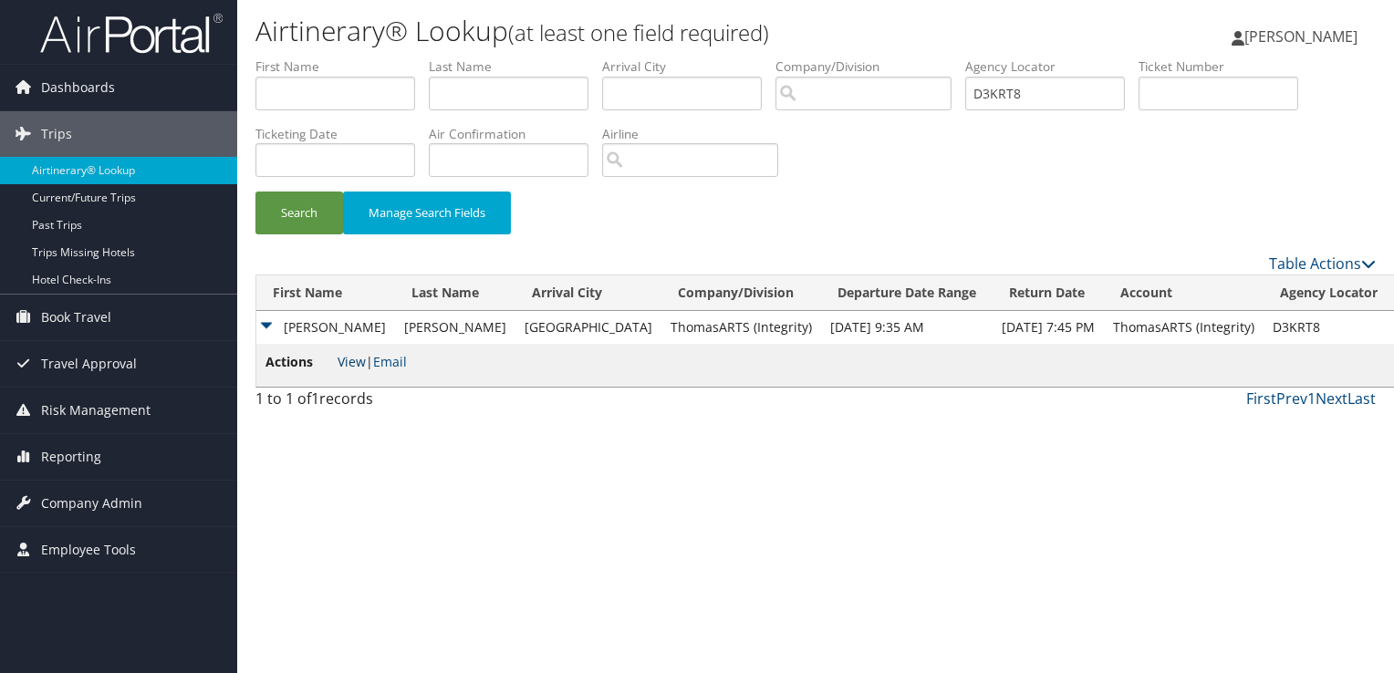
click at [347, 369] on link "View" at bounding box center [352, 361] width 28 height 17
click at [292, 203] on button "Search" at bounding box center [299, 213] width 88 height 43
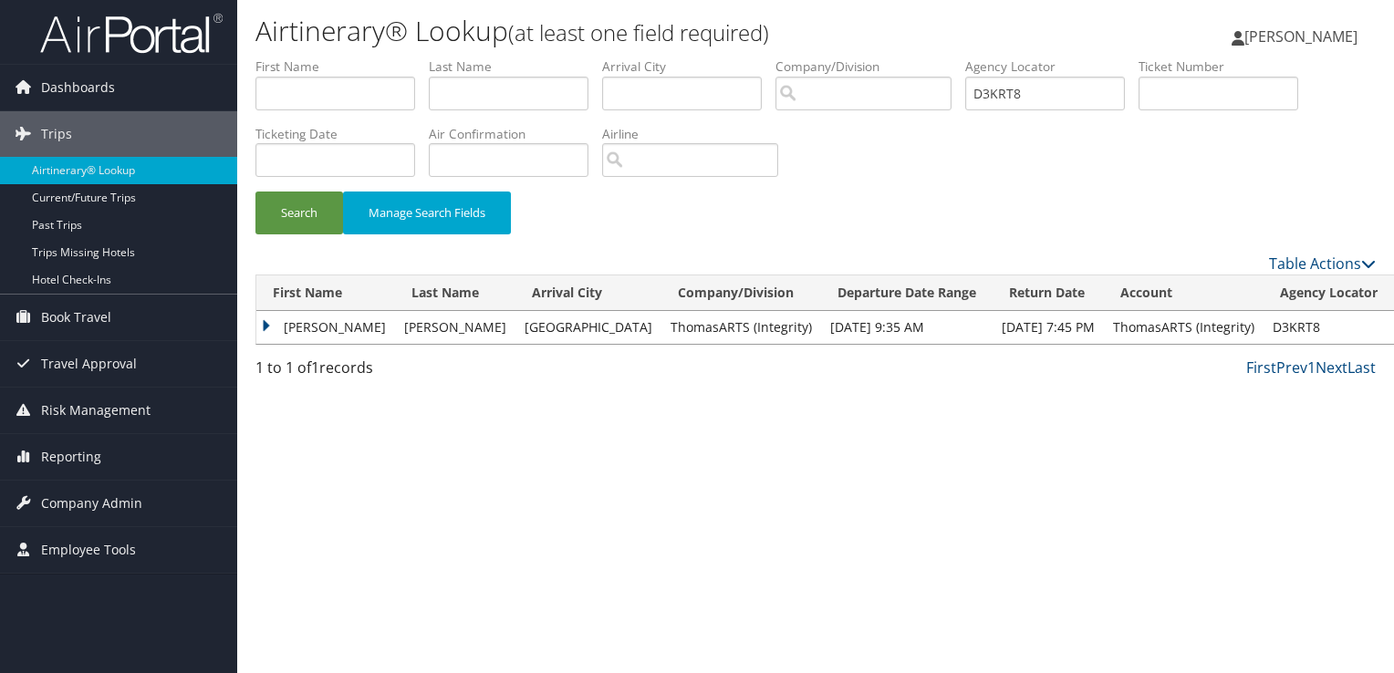
click at [331, 326] on td "TIM CARL" at bounding box center [325, 327] width 139 height 33
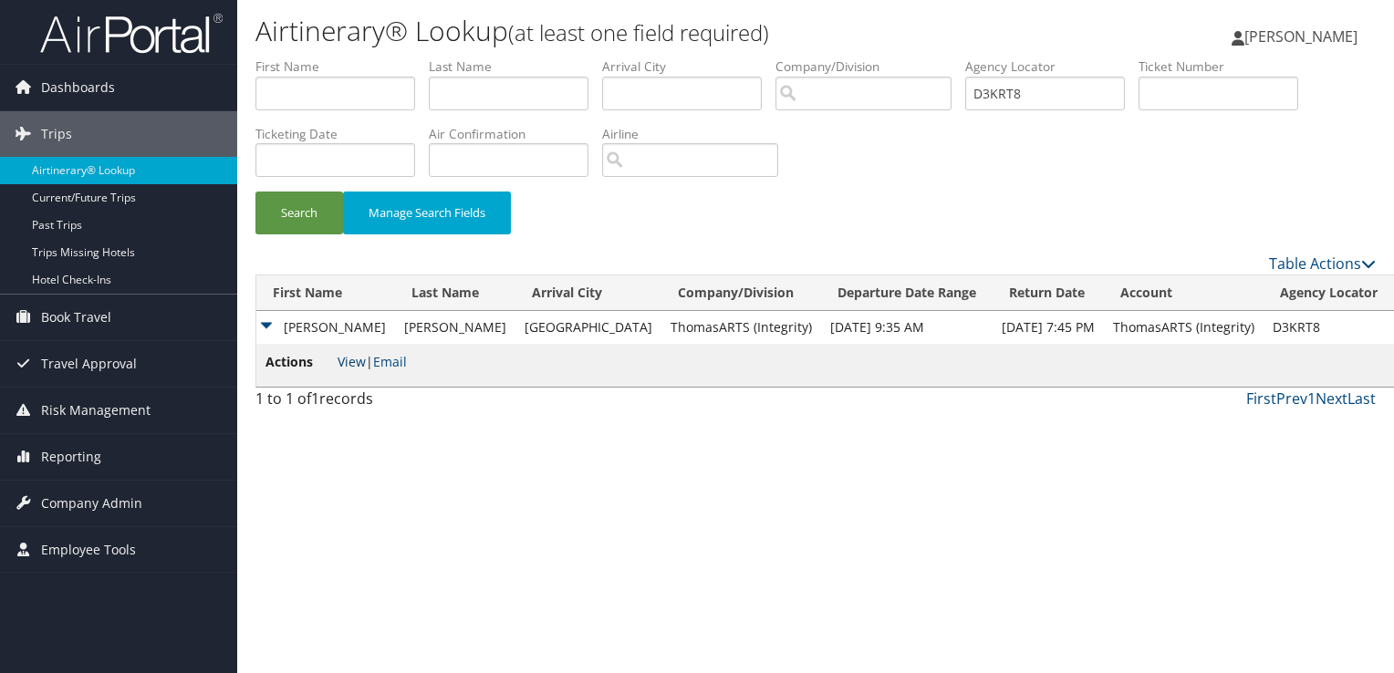
click at [350, 363] on link "View" at bounding box center [352, 361] width 28 height 17
click at [407, 360] on link "Email" at bounding box center [390, 361] width 34 height 17
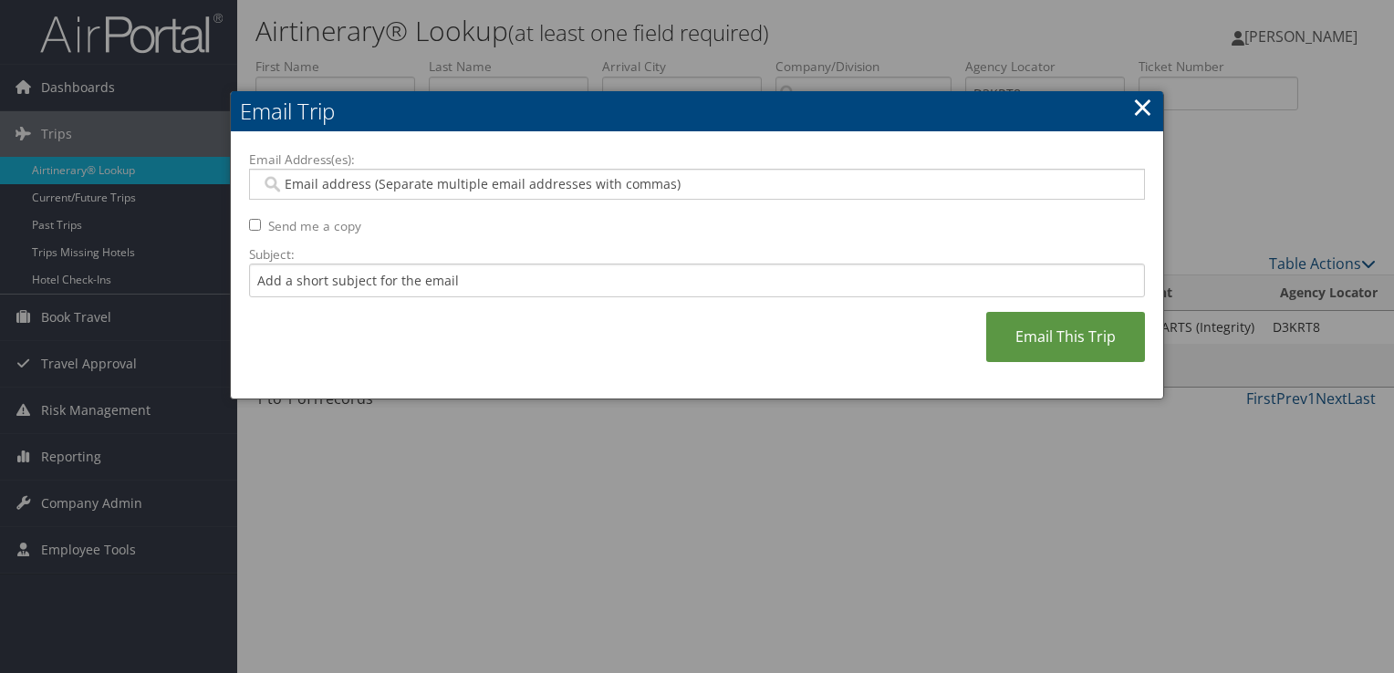
click at [467, 186] on input "Email Address(es):" at bounding box center [697, 184] width 872 height 18
paste input "TIM.MADSEN@THOMASARTS.COM"
type input "TIM.MADSEN@THOMASARTS.COM"
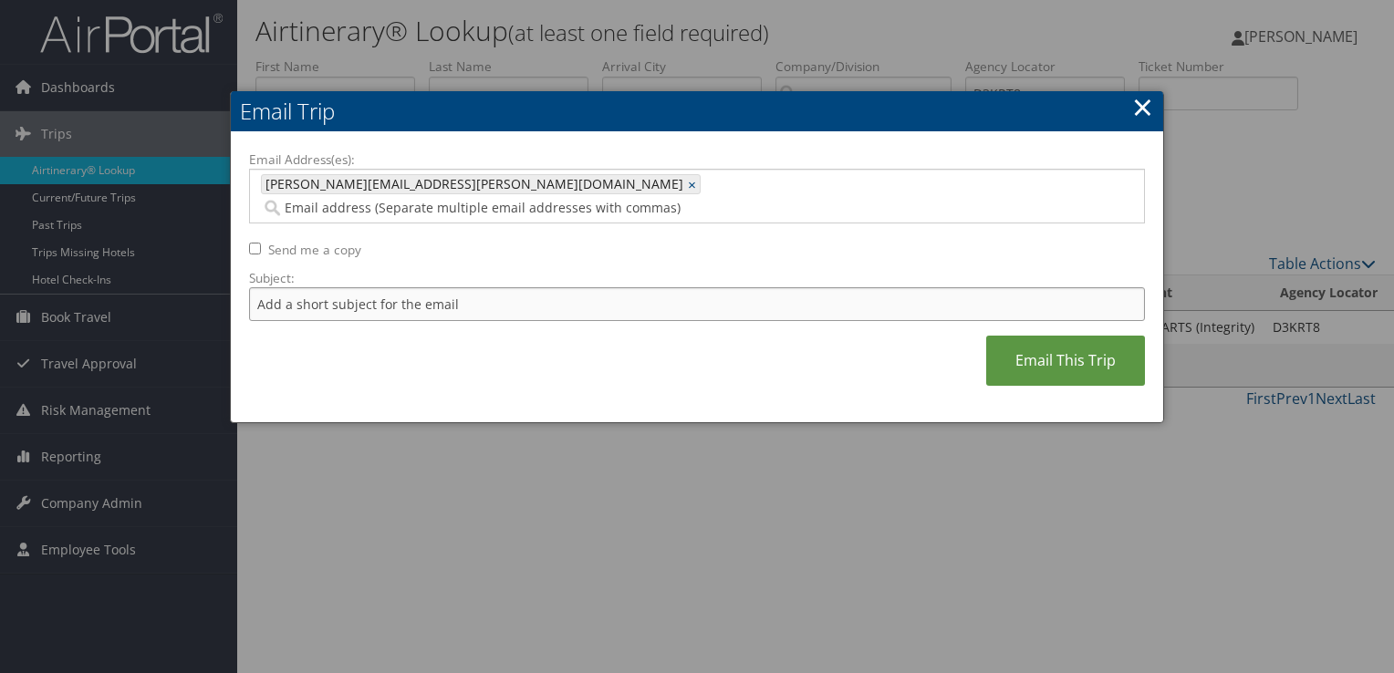
click at [411, 287] on input "Subject:" at bounding box center [697, 304] width 896 height 34
drag, startPoint x: 455, startPoint y: 275, endPoint x: 374, endPoint y: 285, distance: 81.8
click at [374, 287] on input "Flight Confirmation August 29" at bounding box center [697, 304] width 896 height 34
type input "Flight Confirmation September 02 - 04"
click at [1050, 342] on link "Email This Trip" at bounding box center [1065, 361] width 159 height 50
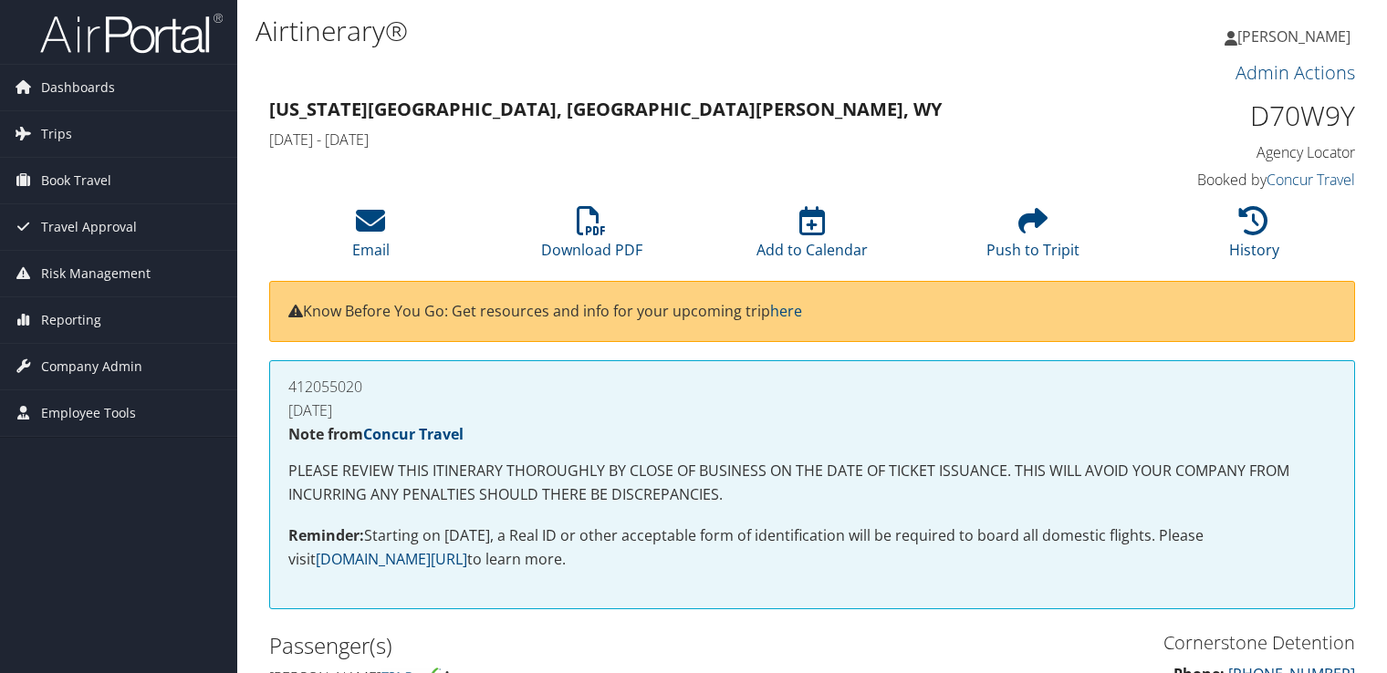
click at [602, 257] on link "Download PDF" at bounding box center [591, 238] width 101 height 44
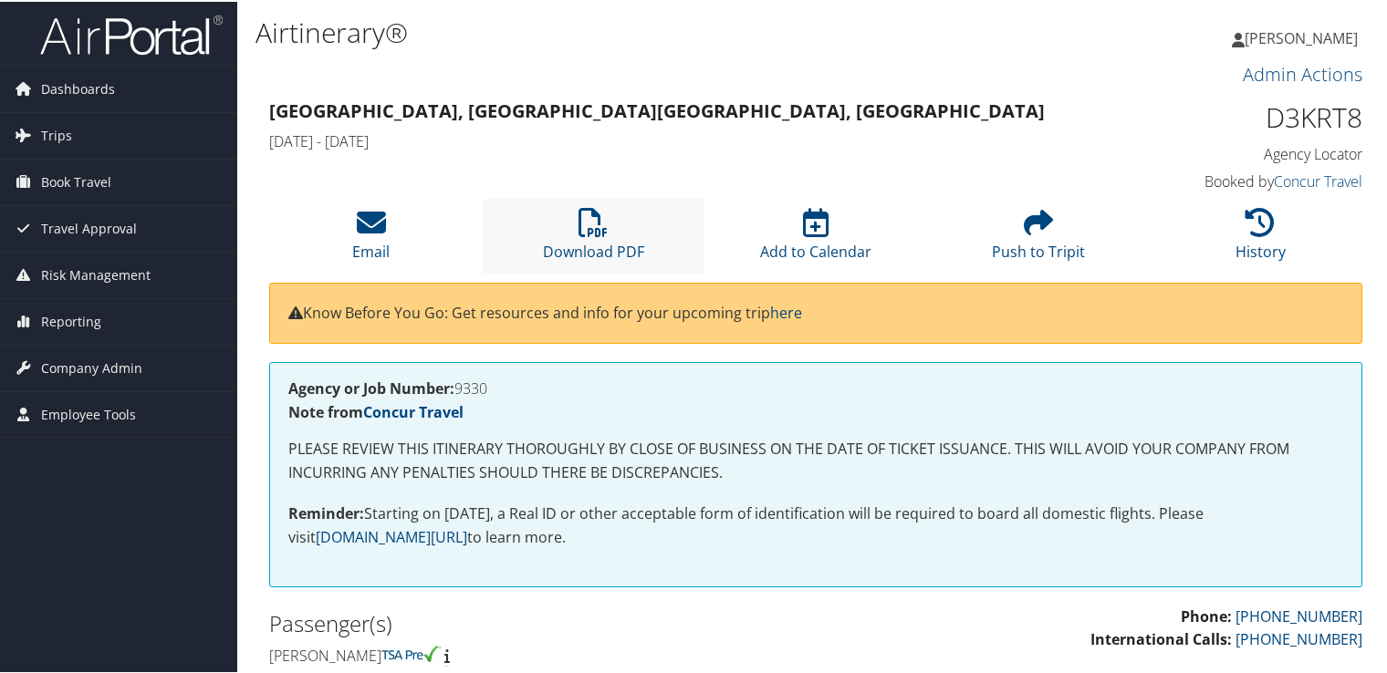
click at [613, 224] on li "Download PDF" at bounding box center [594, 234] width 223 height 74
click at [589, 242] on link "Download PDF" at bounding box center [593, 238] width 101 height 44
click at [587, 207] on icon at bounding box center [592, 220] width 29 height 29
